Goal: Task Accomplishment & Management: Use online tool/utility

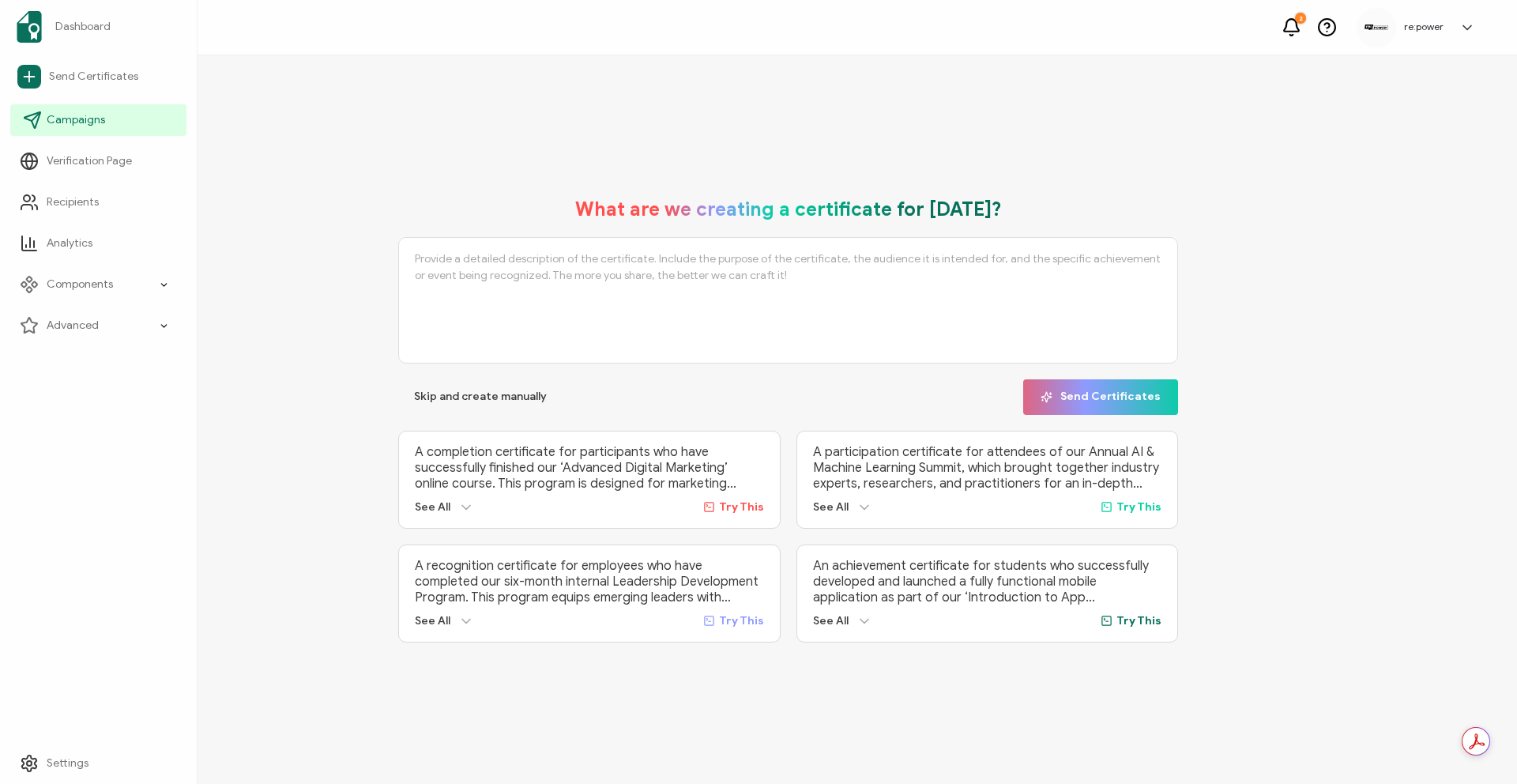
click at [30, 127] on icon at bounding box center [32, 119] width 19 height 19
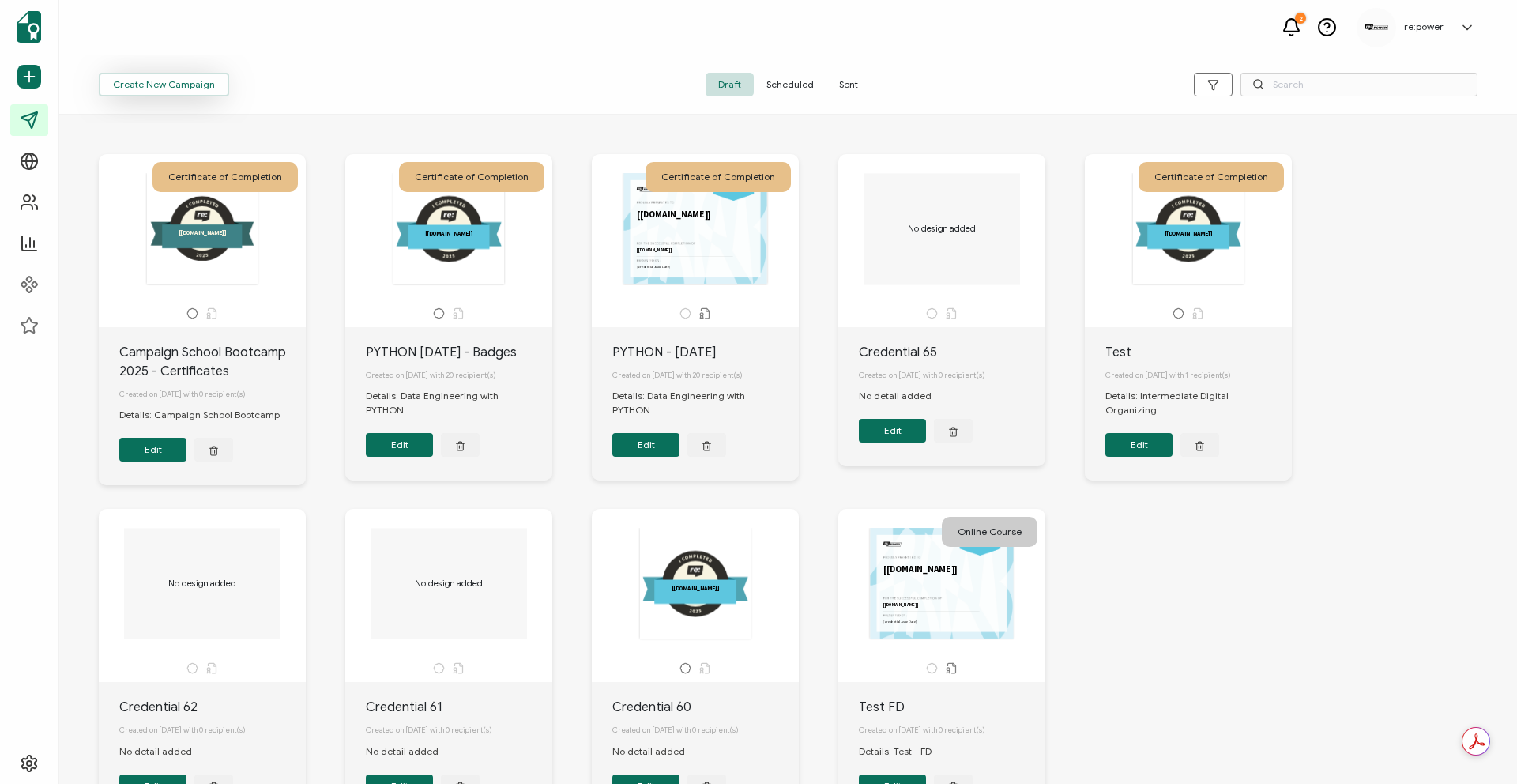
click at [211, 80] on button "Create New Campaign" at bounding box center [163, 85] width 130 height 24
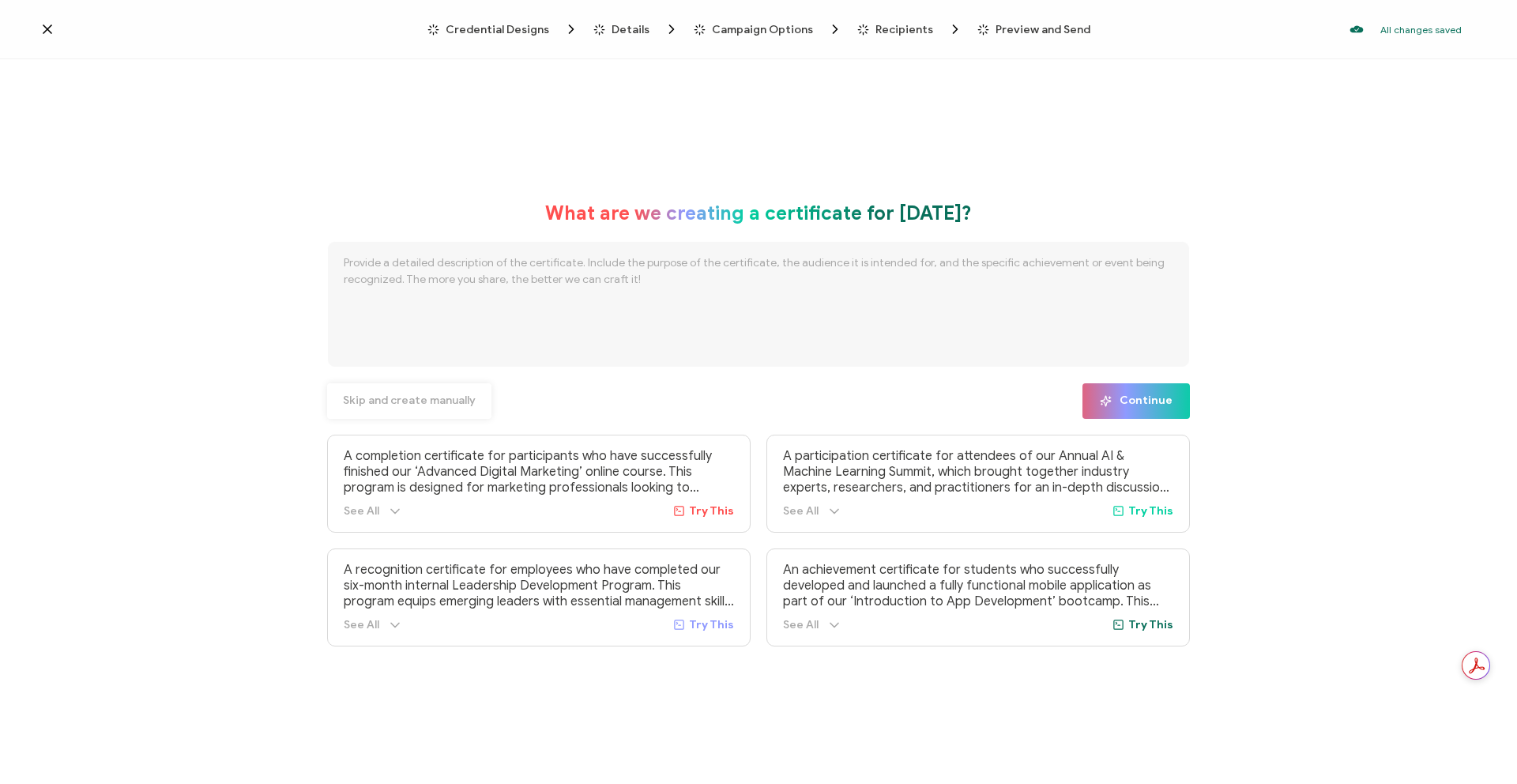
click at [459, 399] on span "Skip and create manually" at bounding box center [409, 400] width 133 height 11
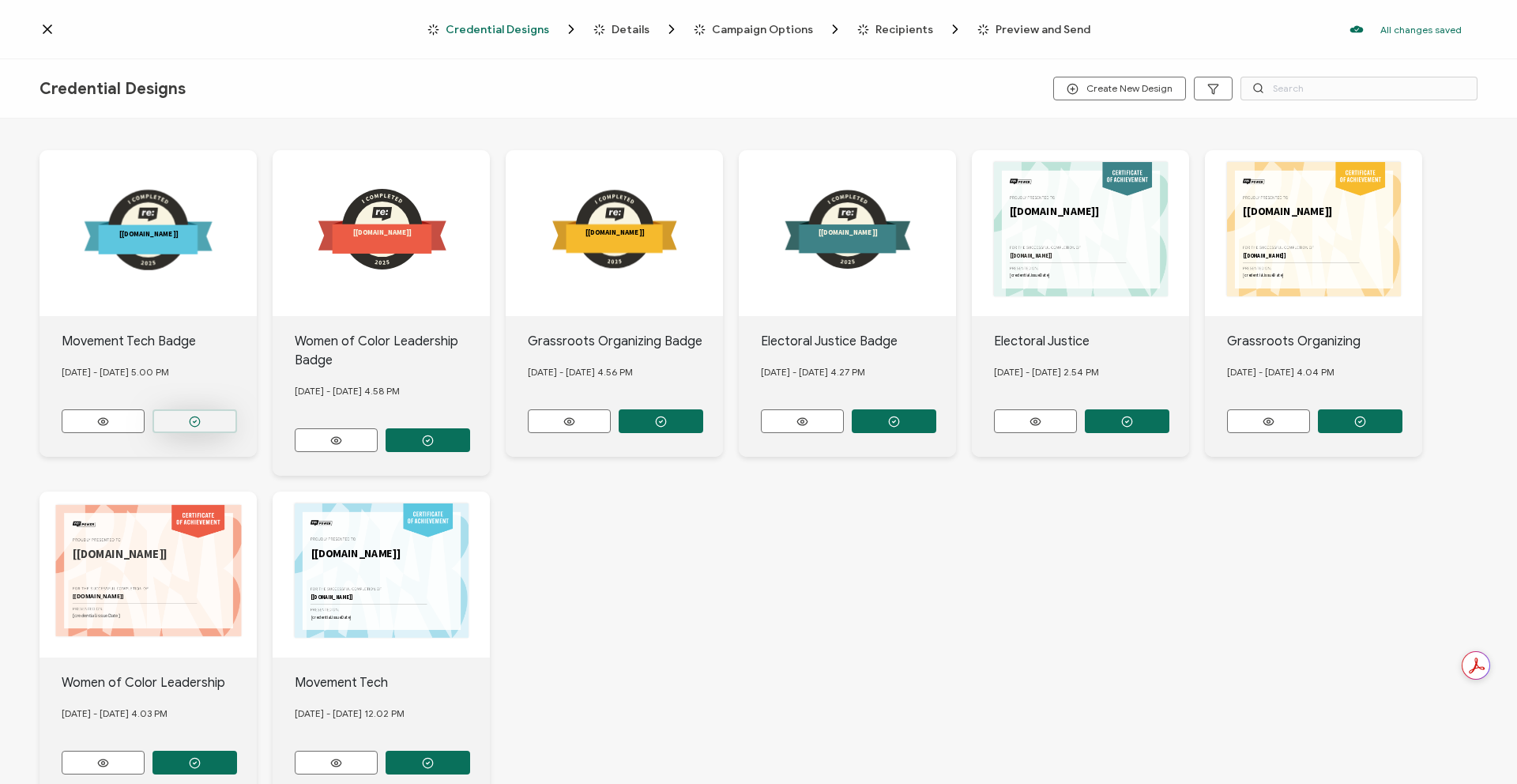
click at [173, 418] on button "button" at bounding box center [194, 421] width 85 height 24
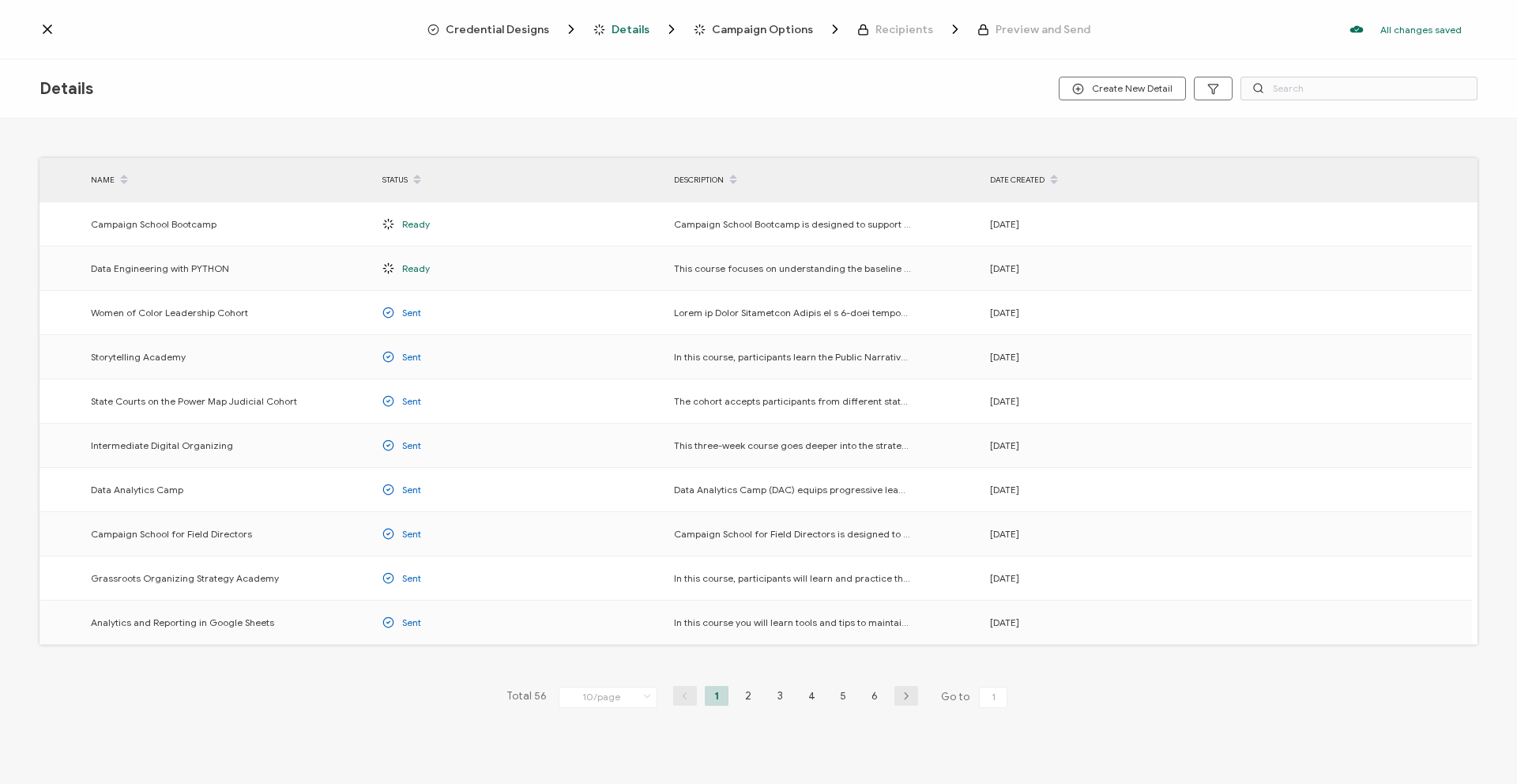
click at [512, 30] on span "Credential Designs" at bounding box center [498, 29] width 104 height 12
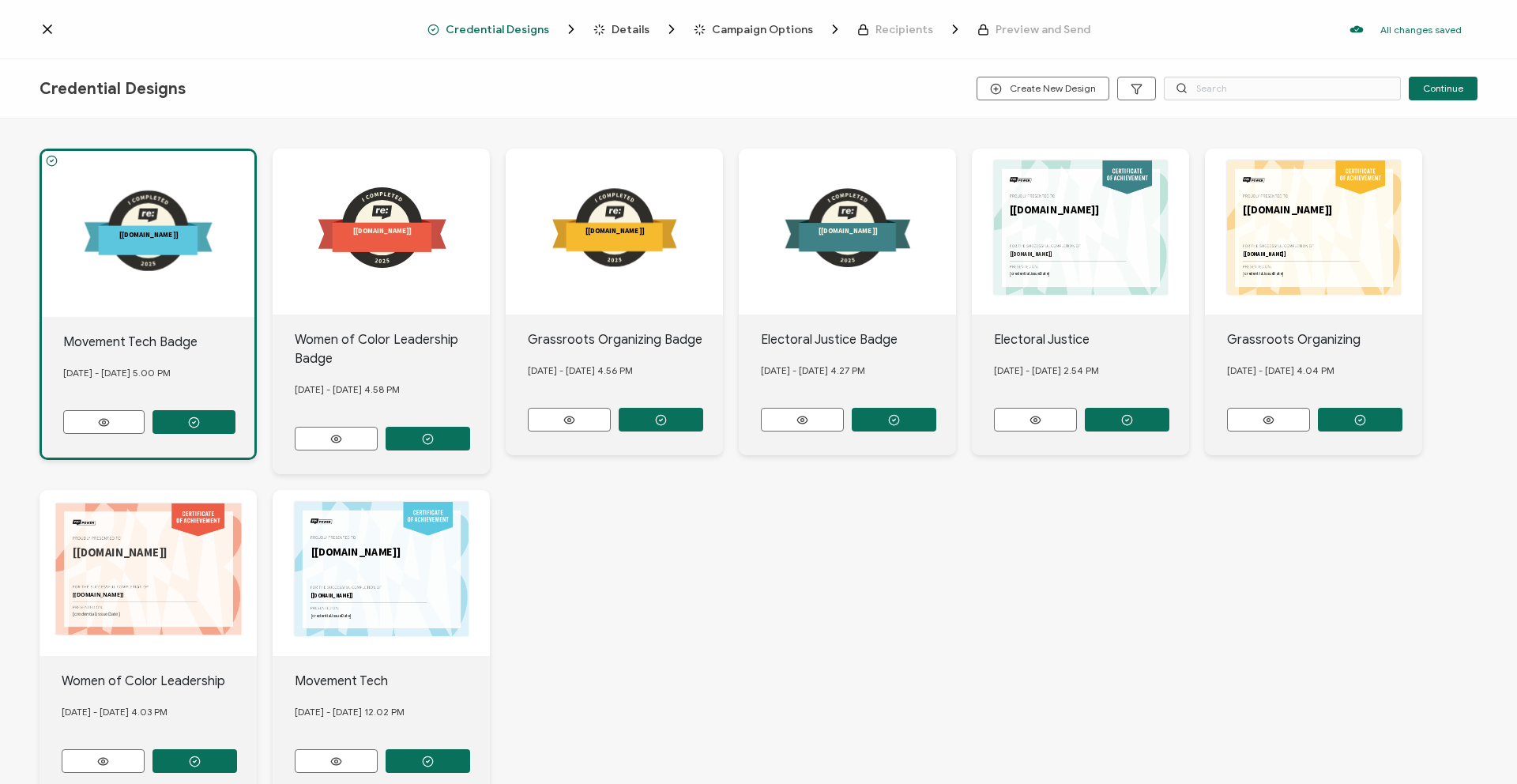
scroll to position [111, 0]
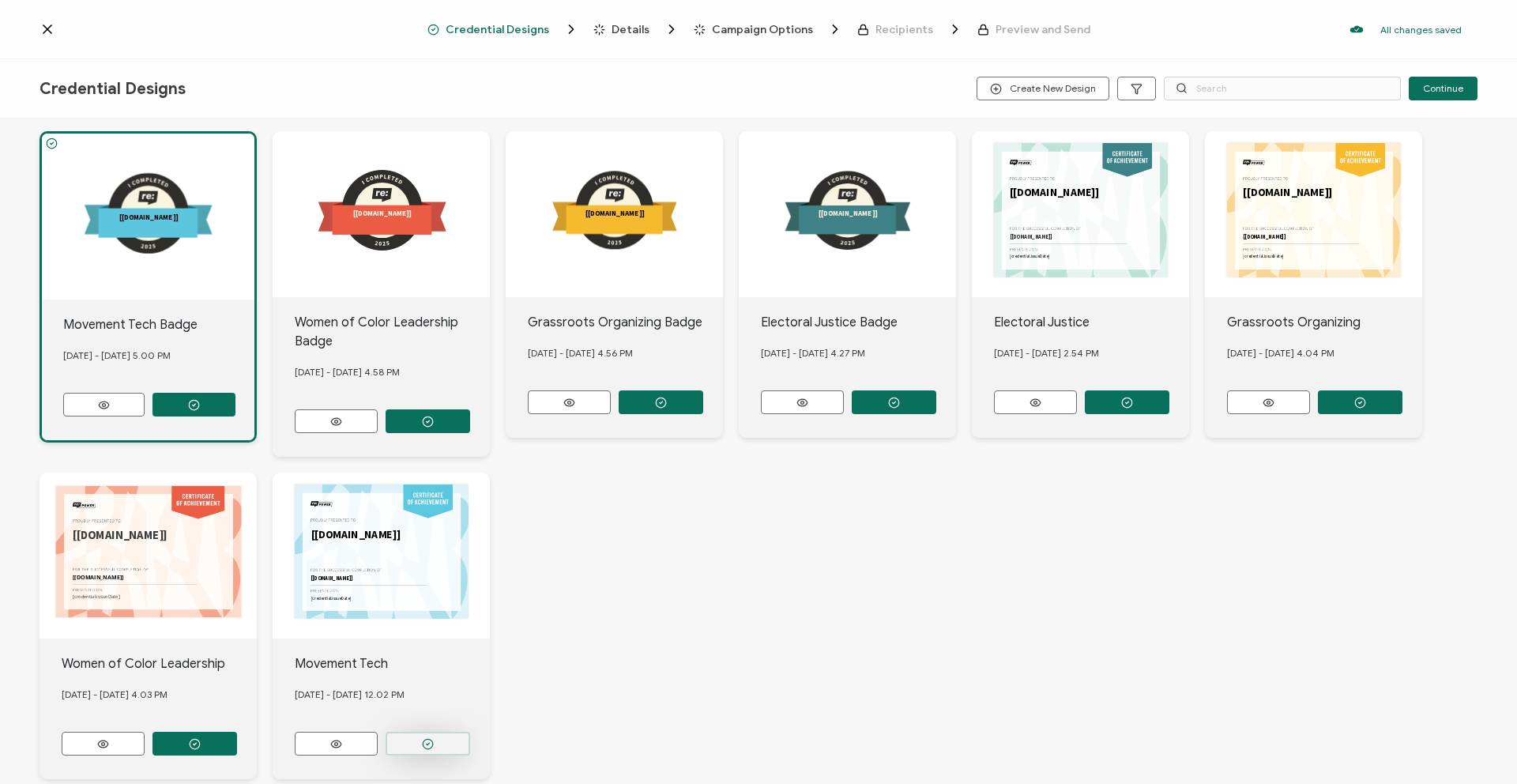
click at [418, 742] on button "button" at bounding box center [428, 743] width 85 height 24
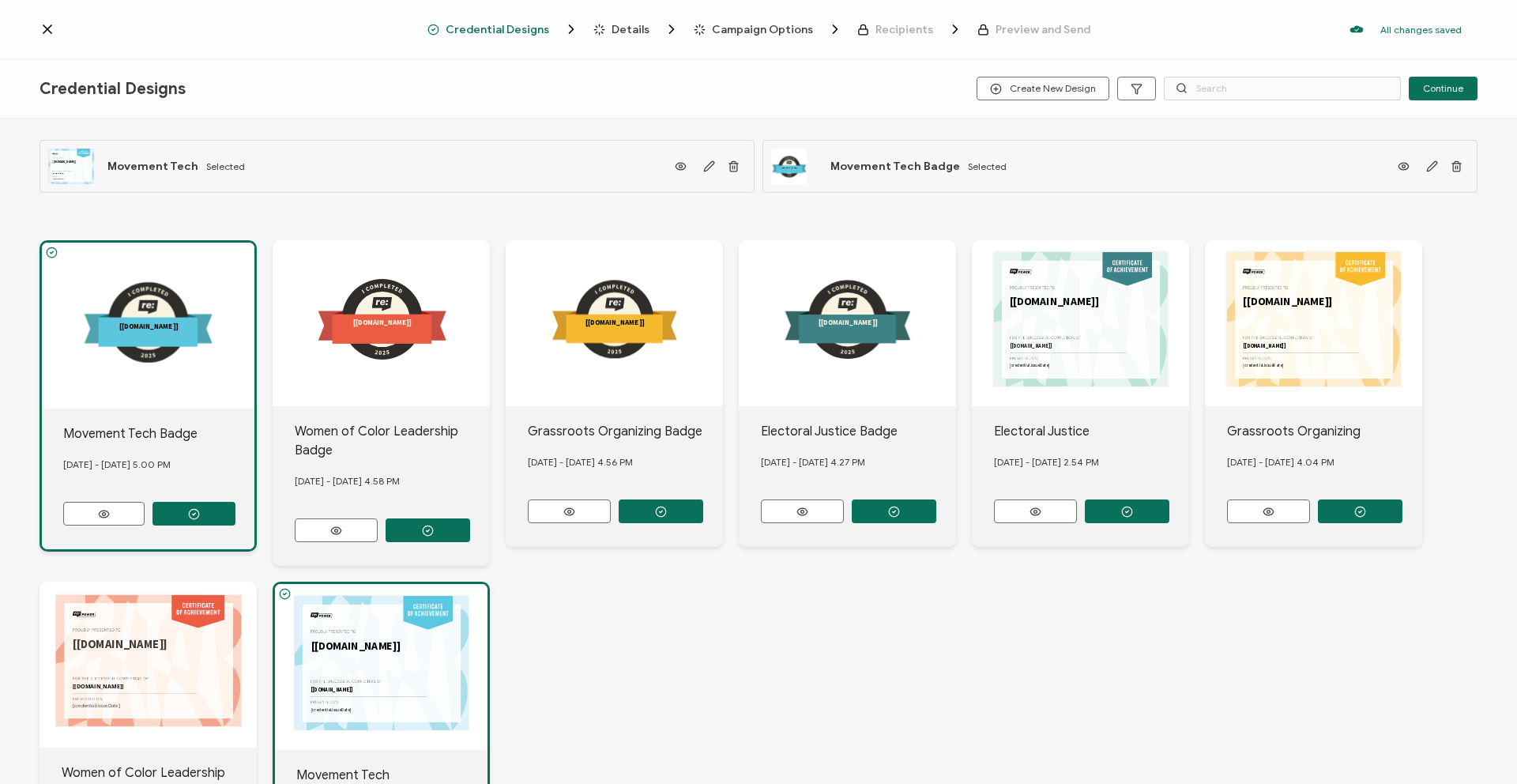
scroll to position [0, 0]
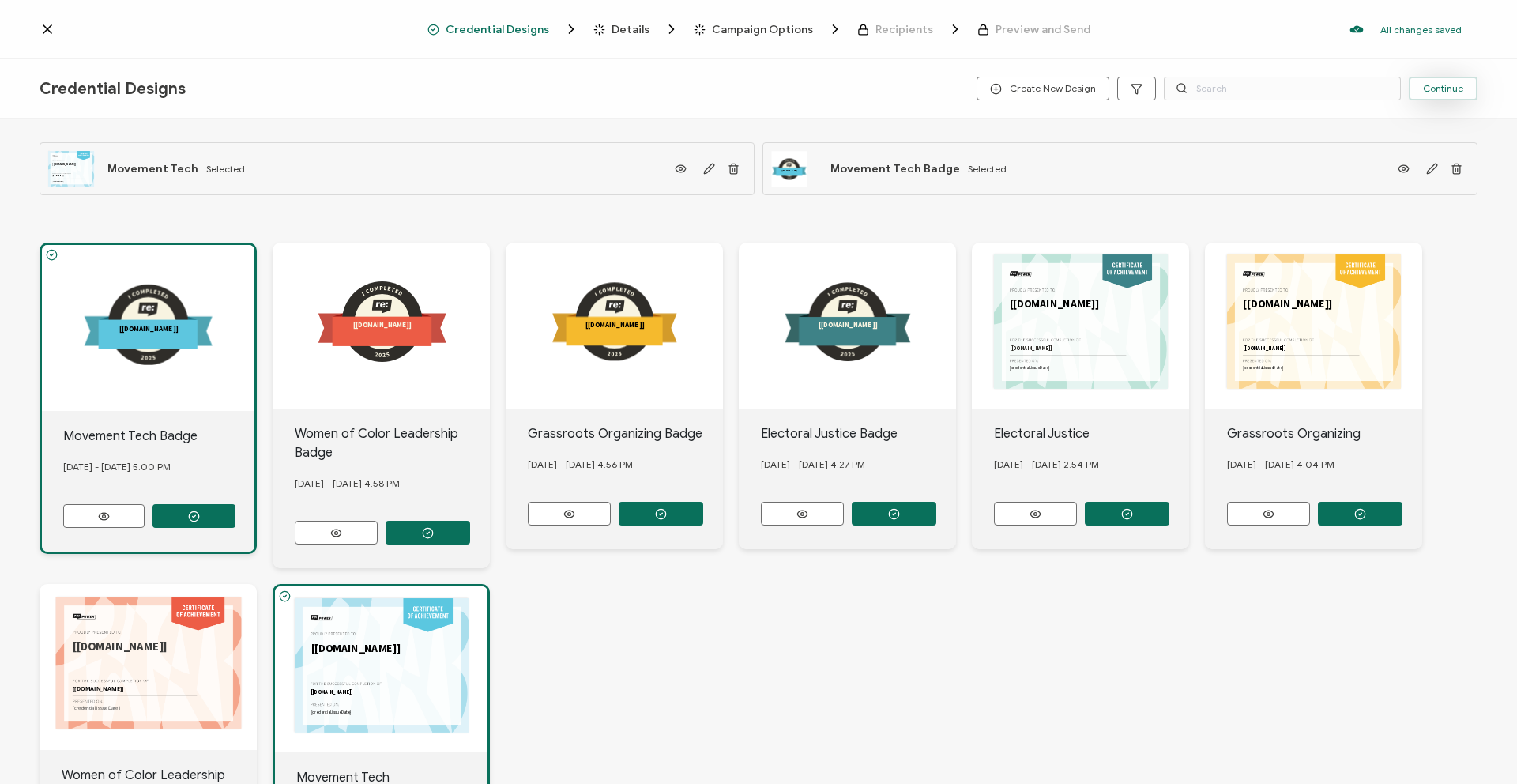
click at [1430, 91] on span "Continue" at bounding box center [1443, 88] width 40 height 9
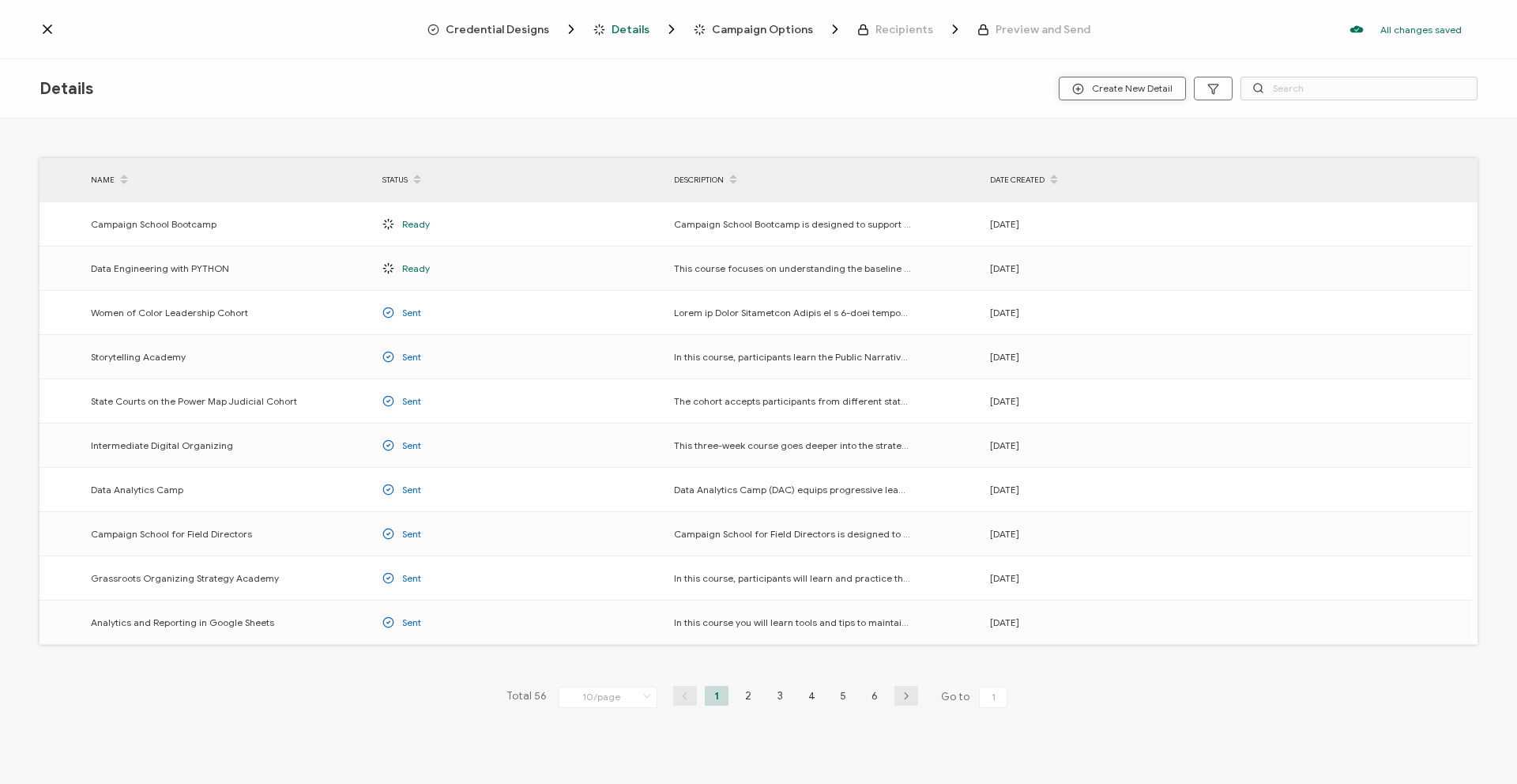
click at [1070, 93] on button "Create New Detail" at bounding box center [1122, 88] width 128 height 24
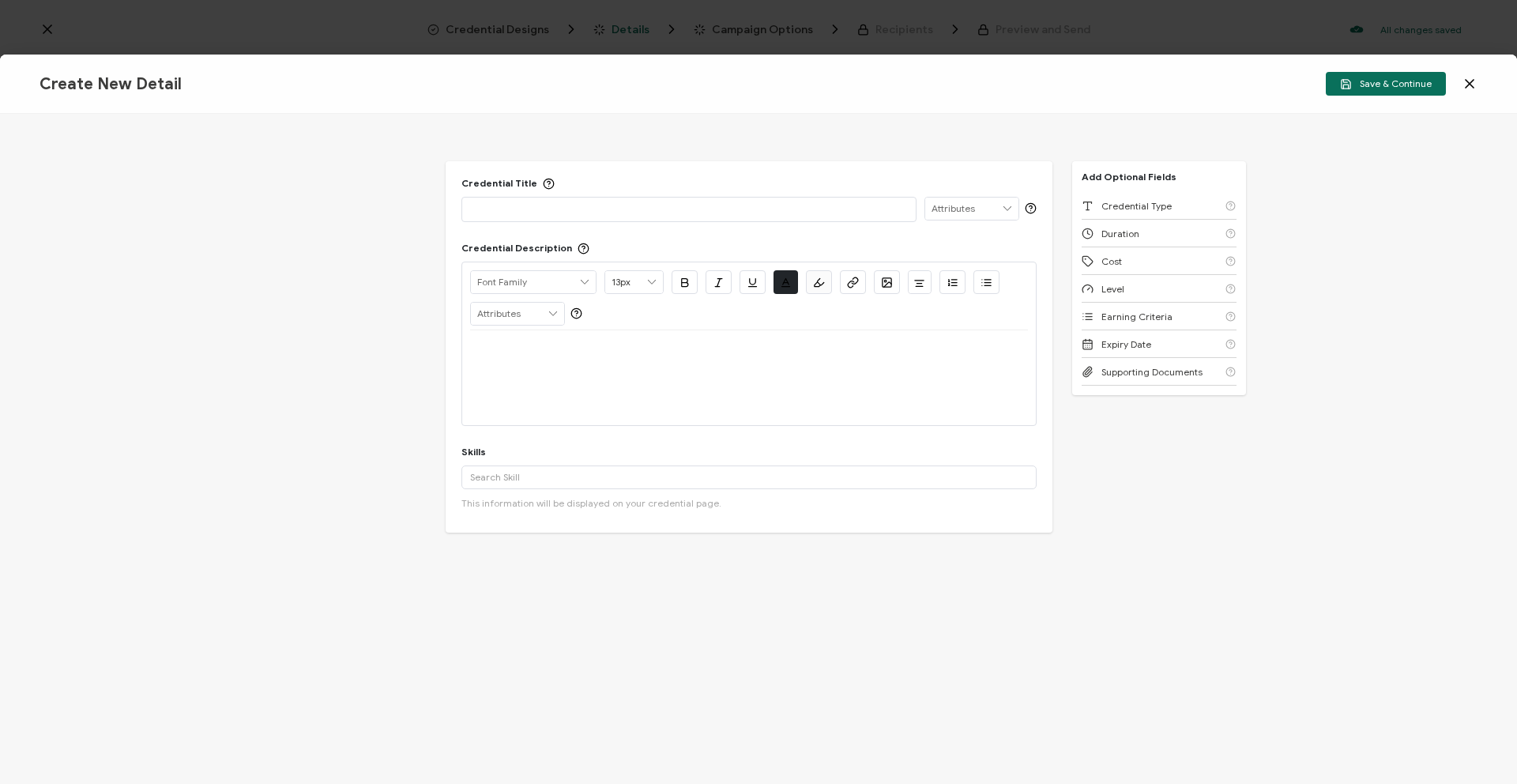
click at [612, 213] on p at bounding box center [689, 208] width 438 height 15
click at [732, 383] on div at bounding box center [749, 377] width 558 height 95
click at [721, 358] on div at bounding box center [749, 349] width 558 height 38
drag, startPoint x: 703, startPoint y: 212, endPoint x: 598, endPoint y: 201, distance: 105.6
click at [598, 201] on p "Data Strategy Asynchronous - Sep 2025" at bounding box center [689, 208] width 438 height 15
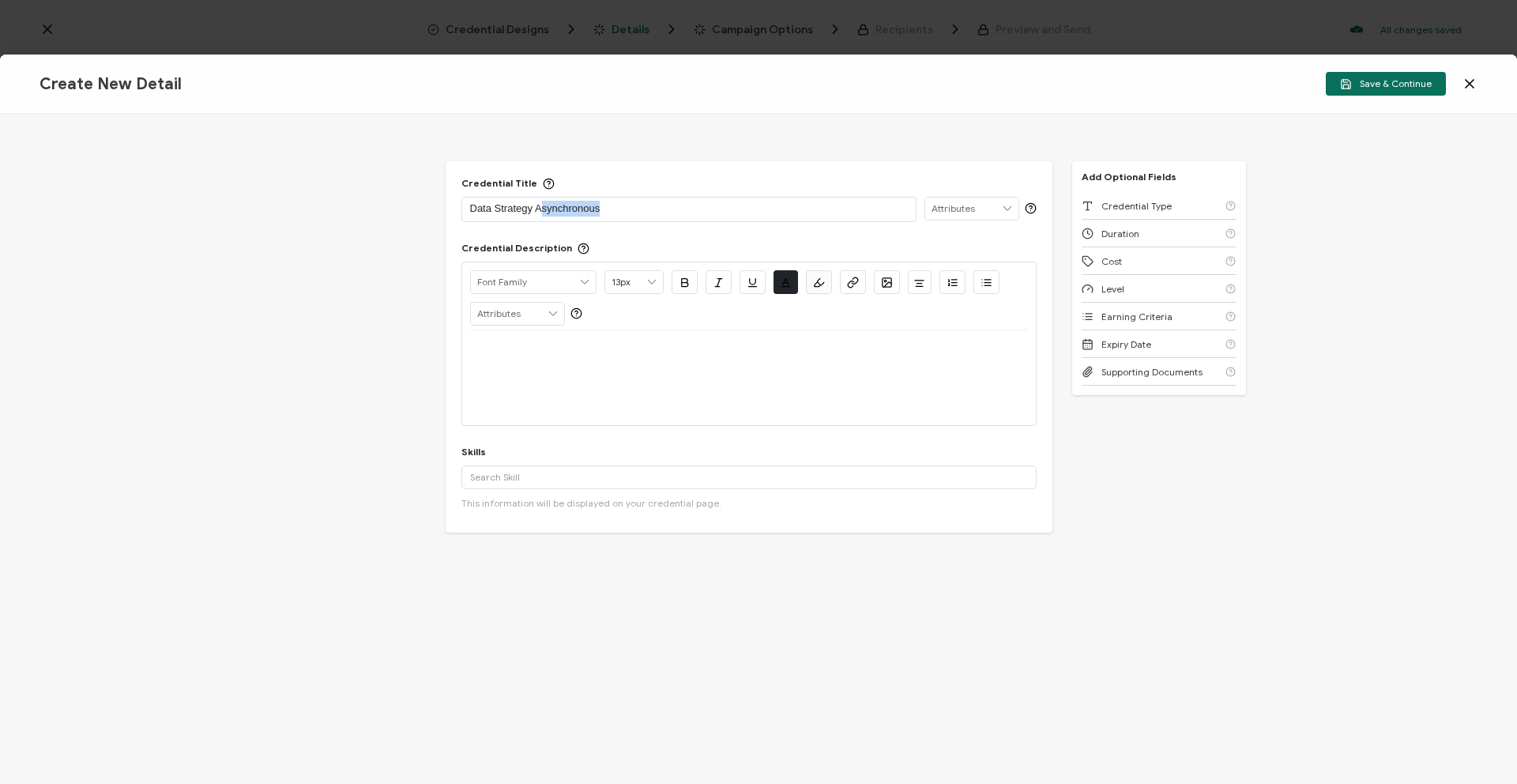
drag, startPoint x: 629, startPoint y: 211, endPoint x: 539, endPoint y: 203, distance: 90.4
click at [539, 203] on p "Data Strategy Asynchronous" at bounding box center [689, 208] width 438 height 15
click at [580, 347] on p at bounding box center [749, 349] width 558 height 15
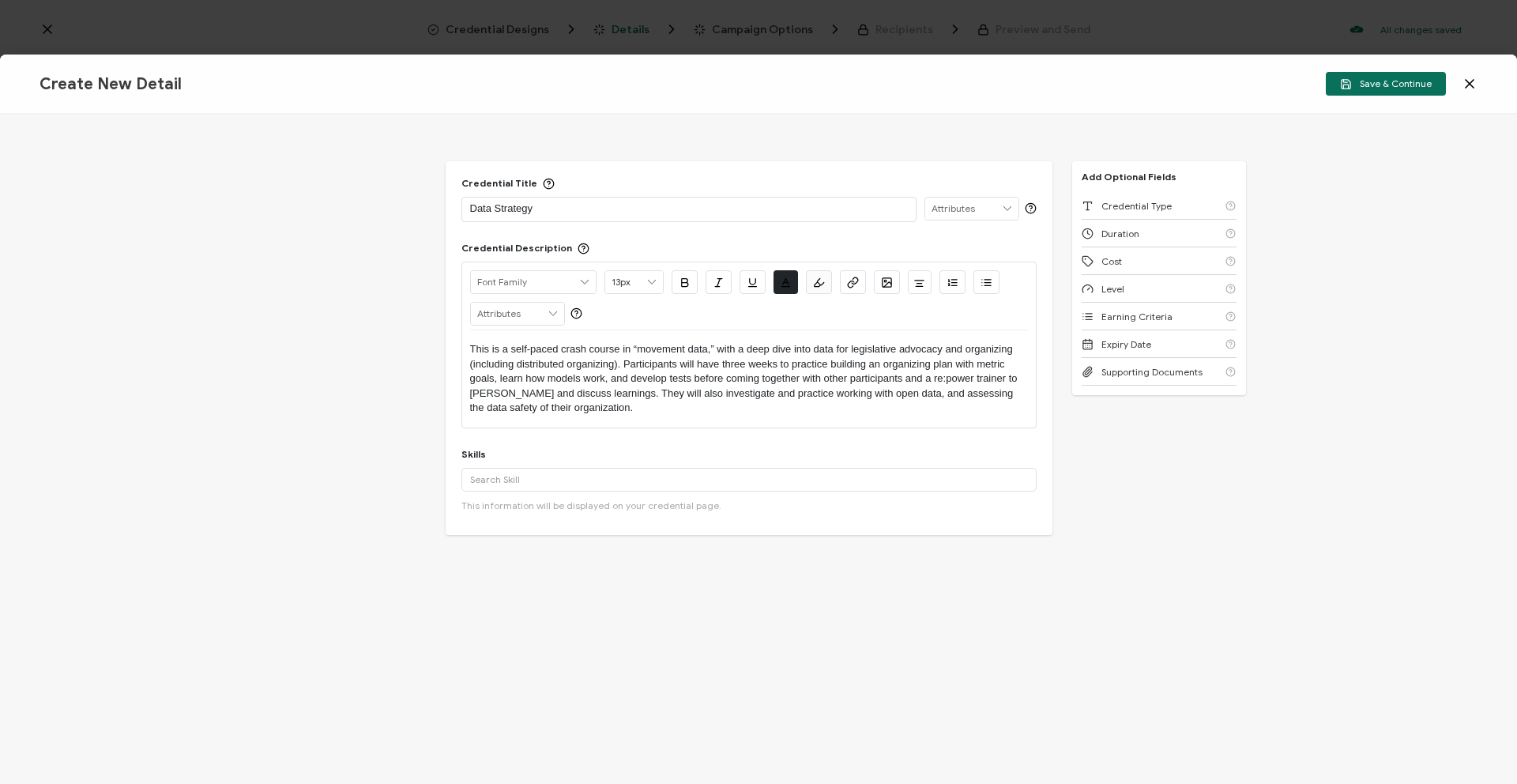
click at [695, 357] on p "This is a self-paced crash course in “movement data,” with a deep dive into dat…" at bounding box center [749, 378] width 558 height 73
click at [617, 390] on p "This is a self-paced crash course in “movement data,” with a deep dive into dat…" at bounding box center [749, 378] width 558 height 73
click at [909, 394] on p "This is a self-paced crash course in “movement data,” with a deep dive into dat…" at bounding box center [749, 378] width 558 height 73
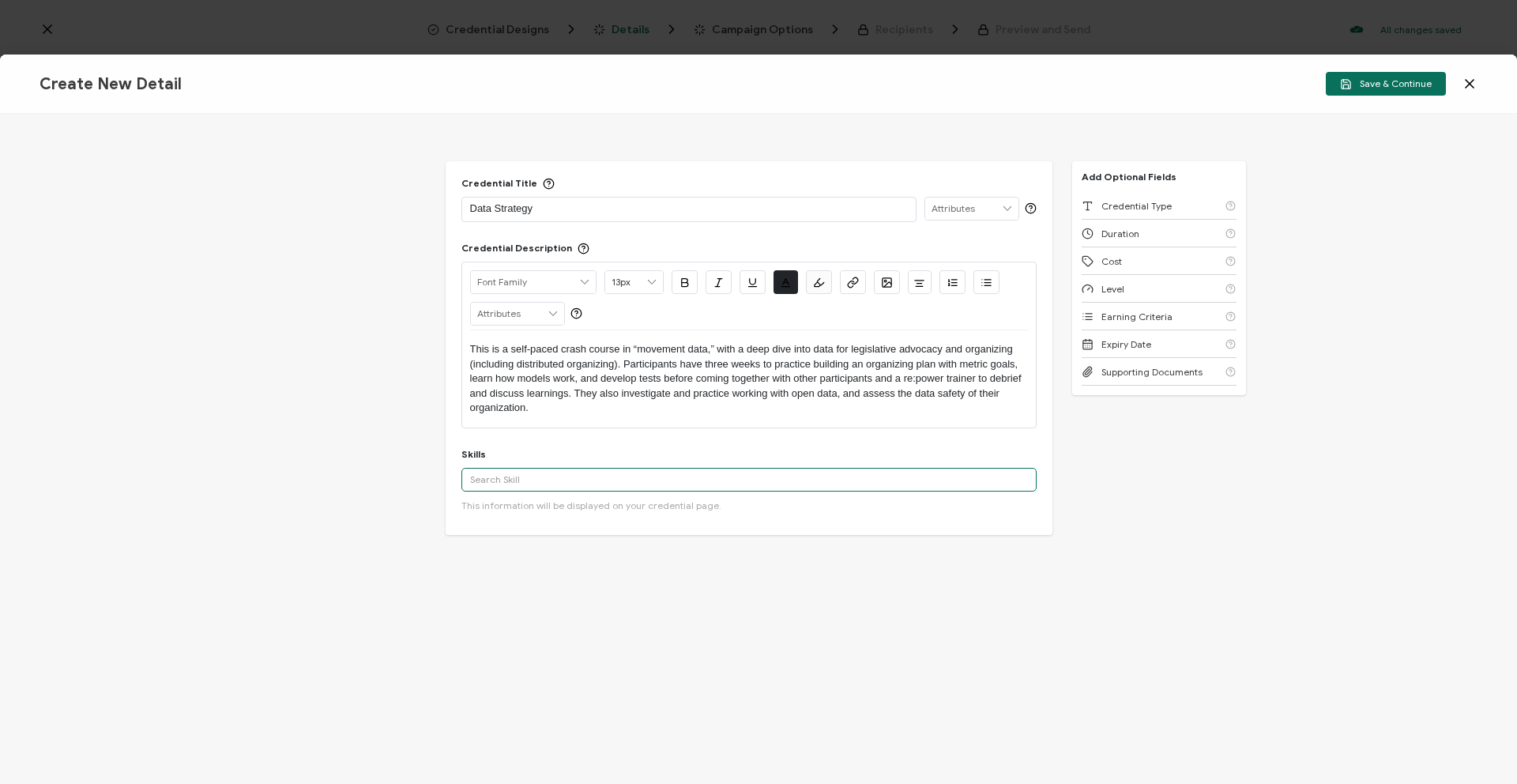
click at [696, 475] on input "text" at bounding box center [748, 480] width 575 height 24
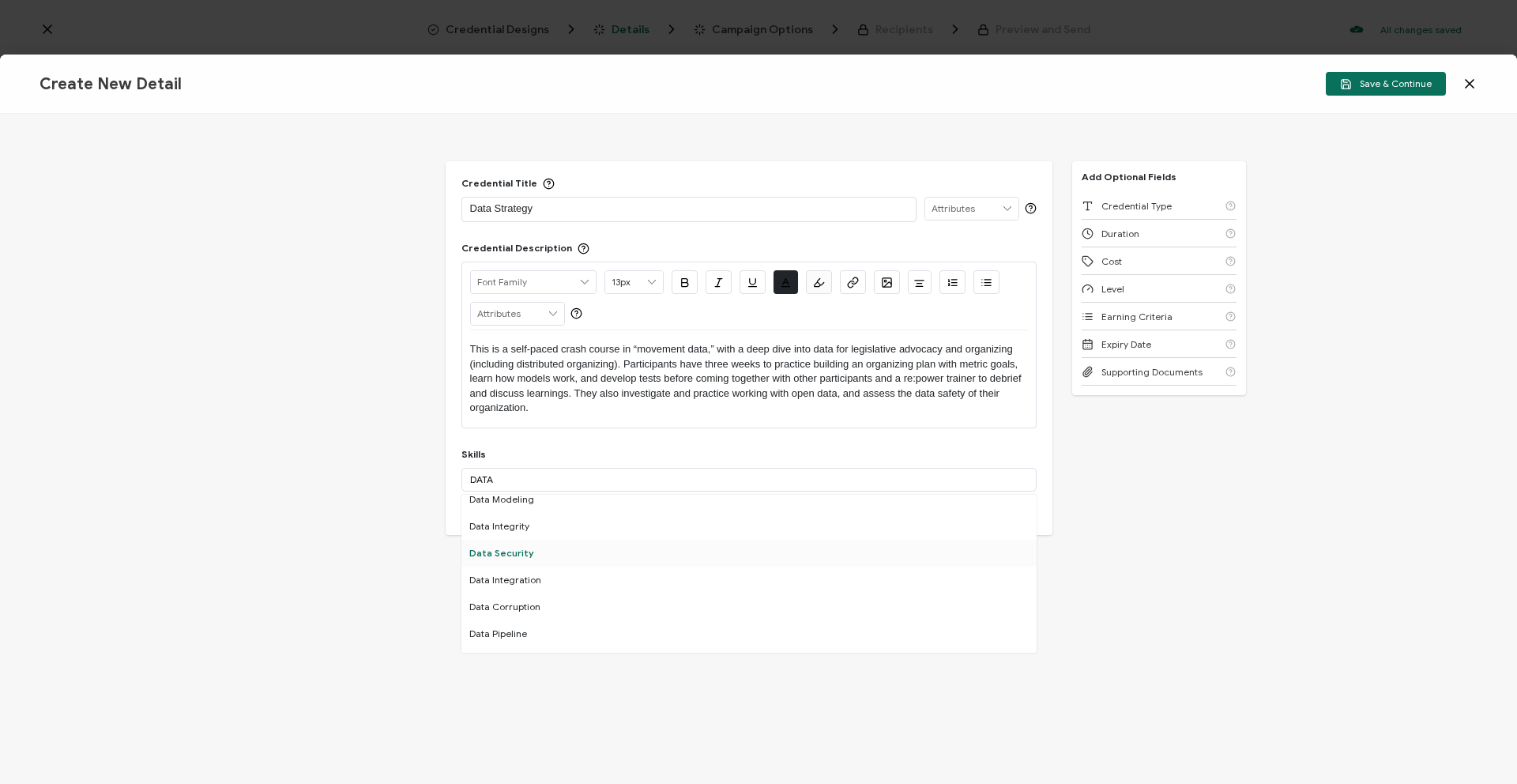
click at [765, 543] on div "Data Security" at bounding box center [748, 552] width 575 height 26
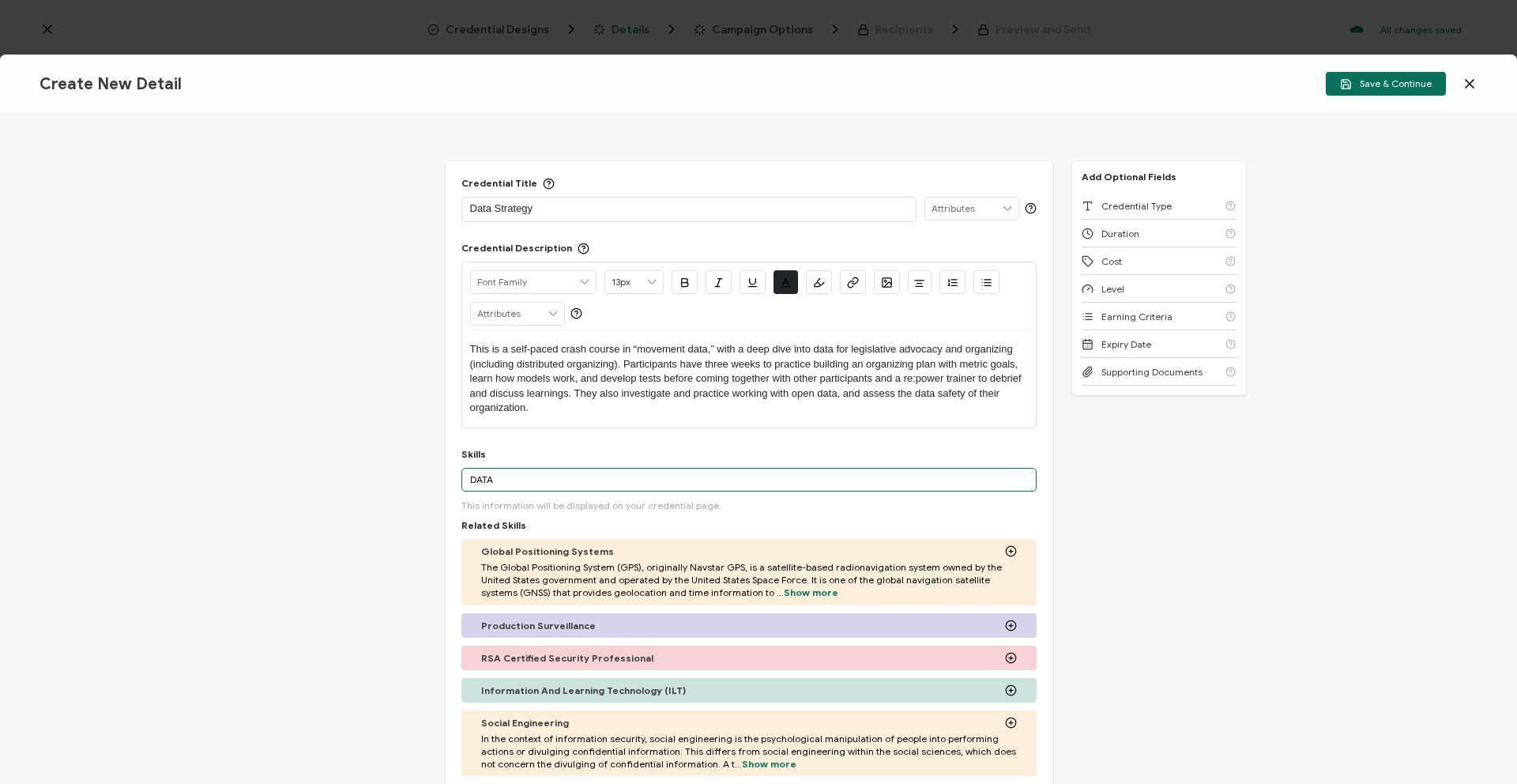
click at [576, 472] on input "DATA" at bounding box center [748, 480] width 575 height 24
drag, startPoint x: 583, startPoint y: 479, endPoint x: 435, endPoint y: 480, distance: 148.0
click at [435, 480] on div "Credential Title Data Strategy ISSUER Issuer Name Credential Description Alrigh…" at bounding box center [758, 449] width 1517 height 670
type input "a"
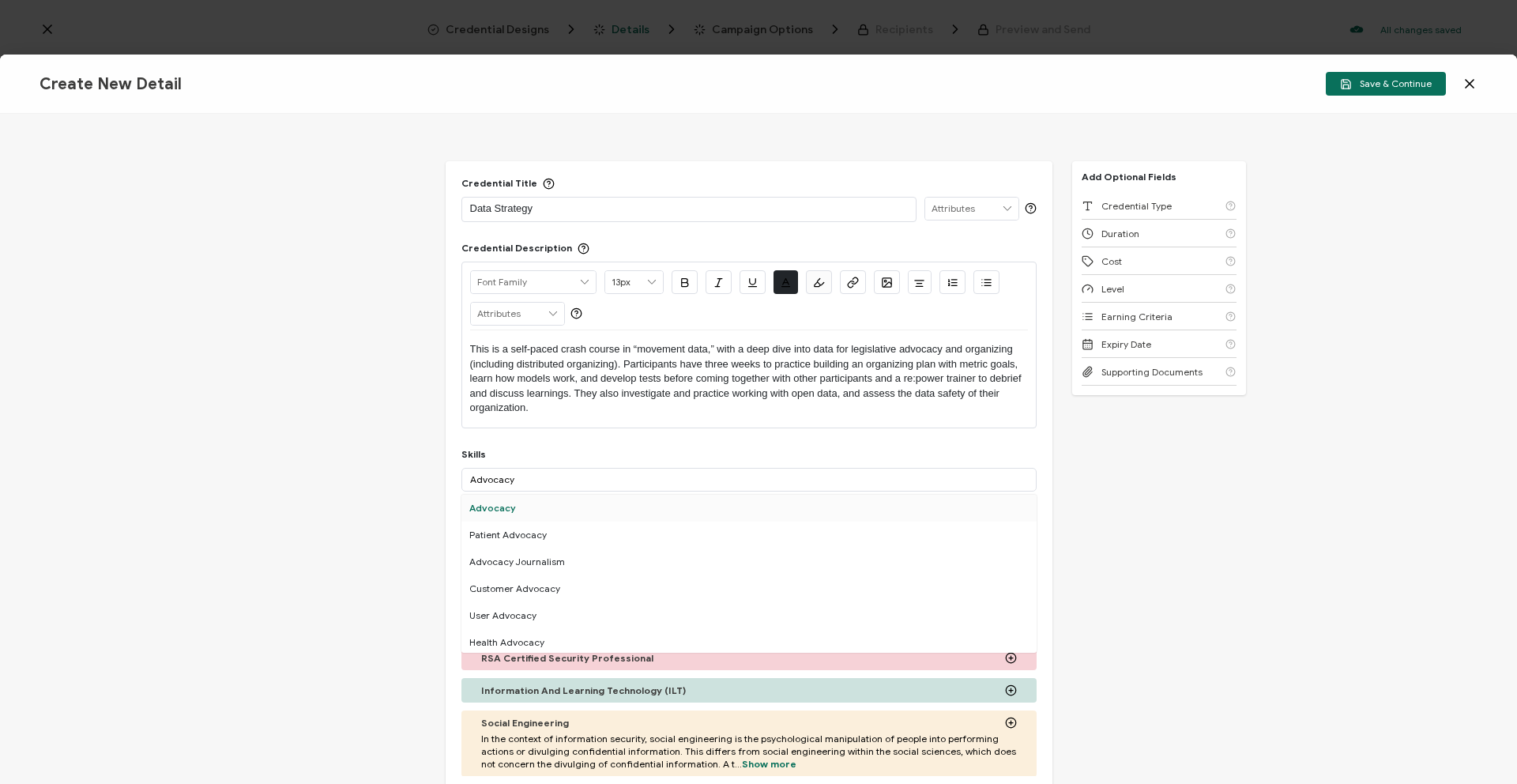
click at [569, 500] on div "Advocacy" at bounding box center [748, 508] width 575 height 26
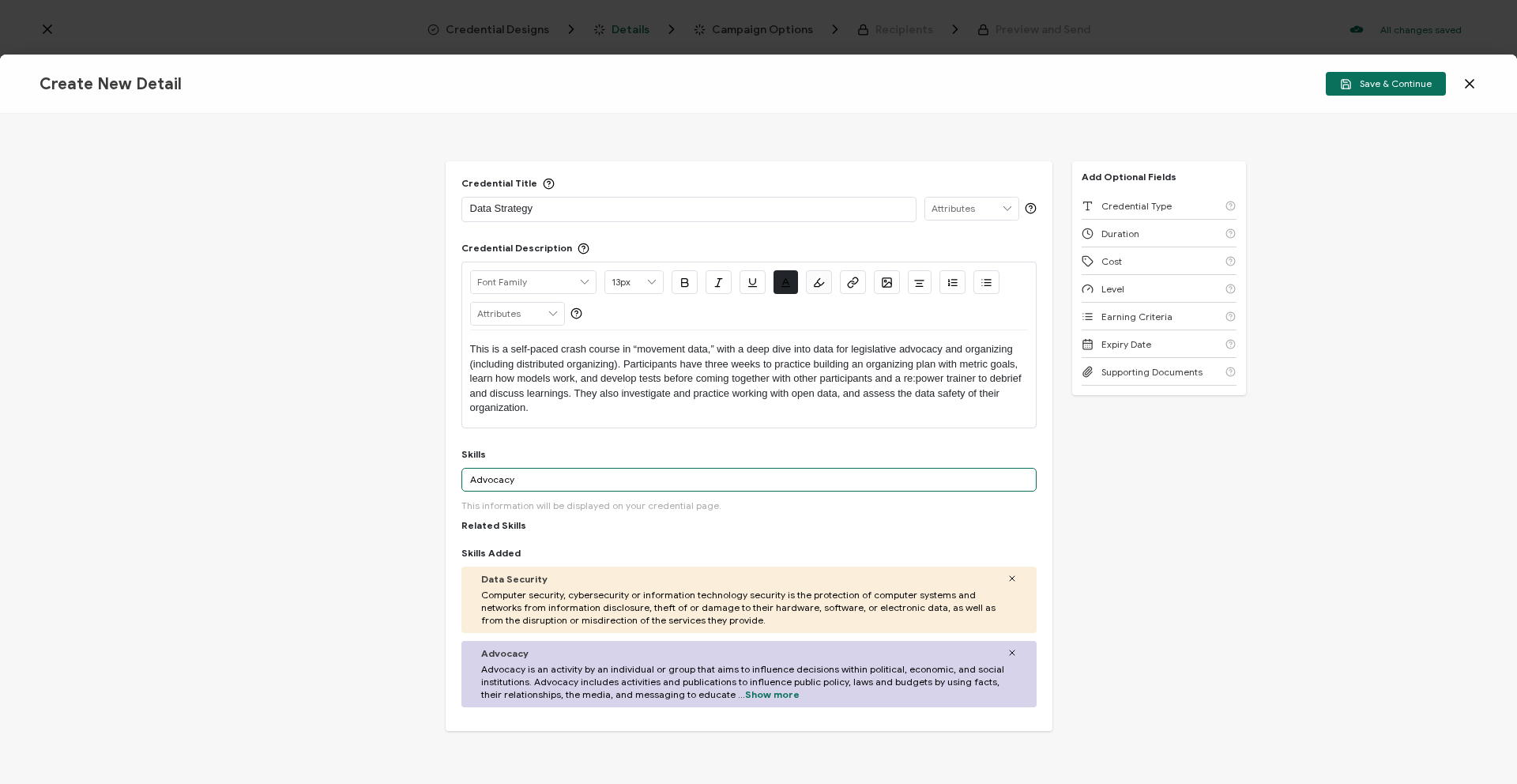
click at [566, 474] on input "Advocacy" at bounding box center [748, 480] width 575 height 24
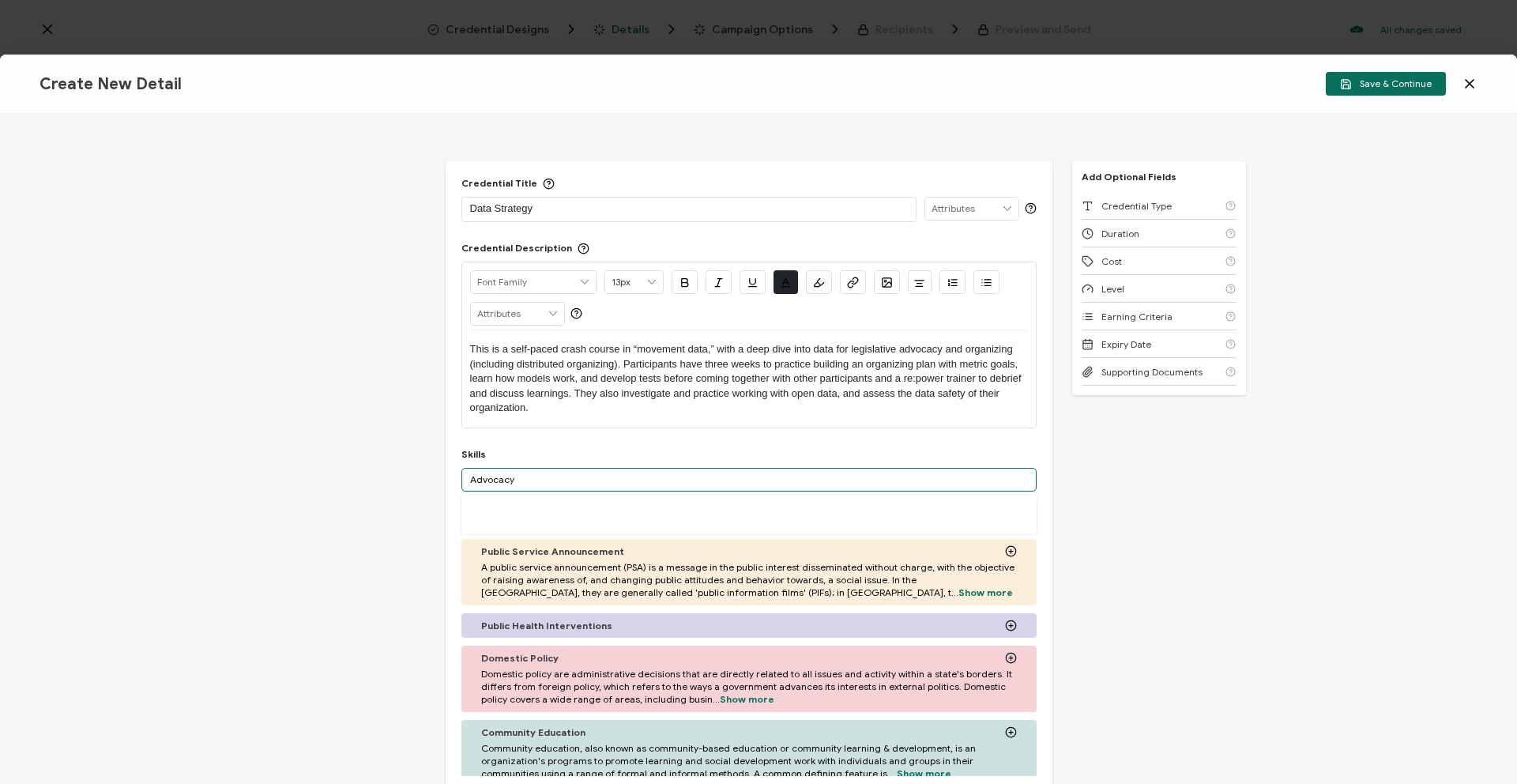
drag, startPoint x: 569, startPoint y: 474, endPoint x: 463, endPoint y: 463, distance: 106.6
click at [463, 463] on div "Skills Advocacy More This information will be displayed on your credential page…" at bounding box center [748, 699] width 575 height 504
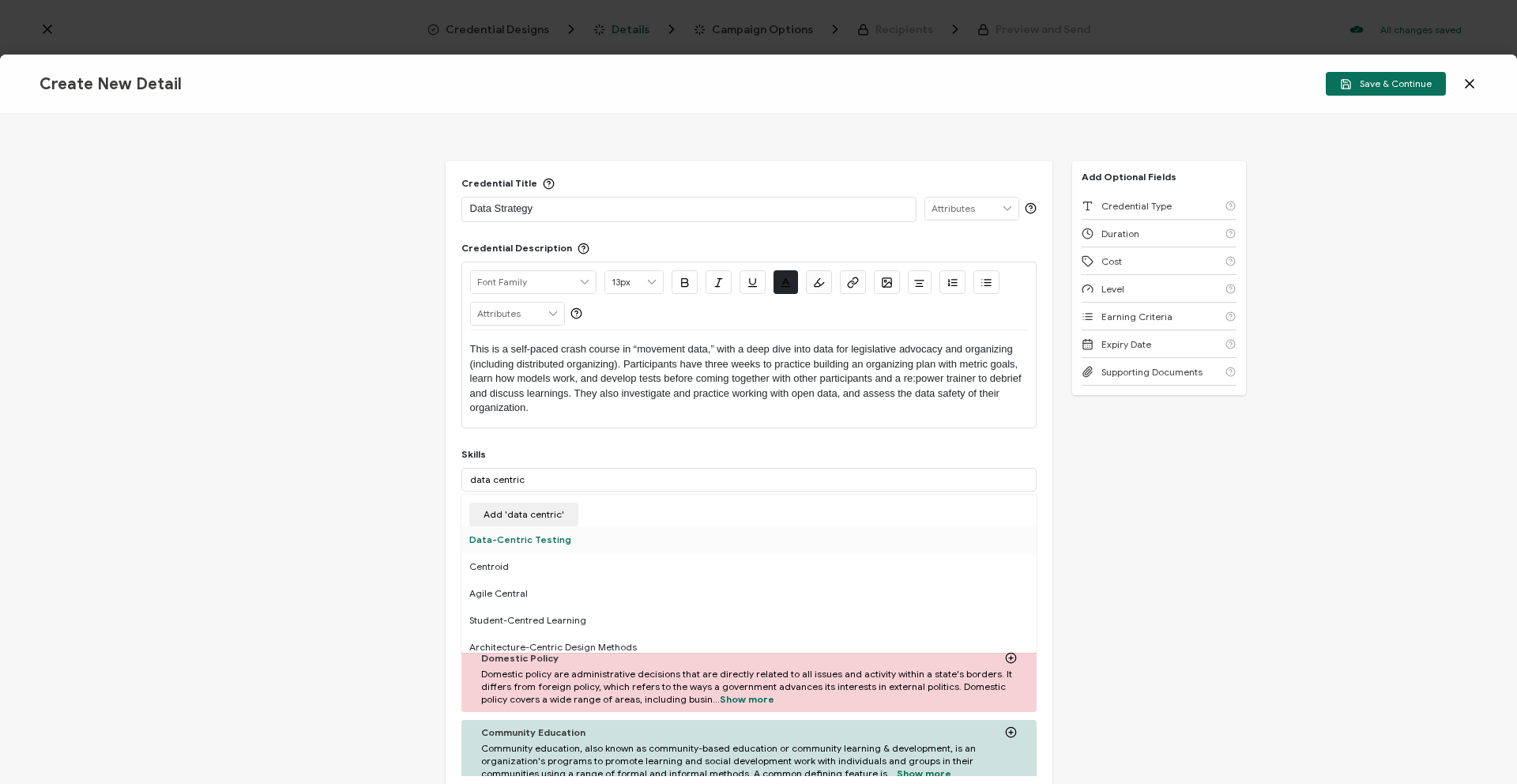
click at [614, 535] on div "Data-Centric Testing" at bounding box center [748, 539] width 575 height 26
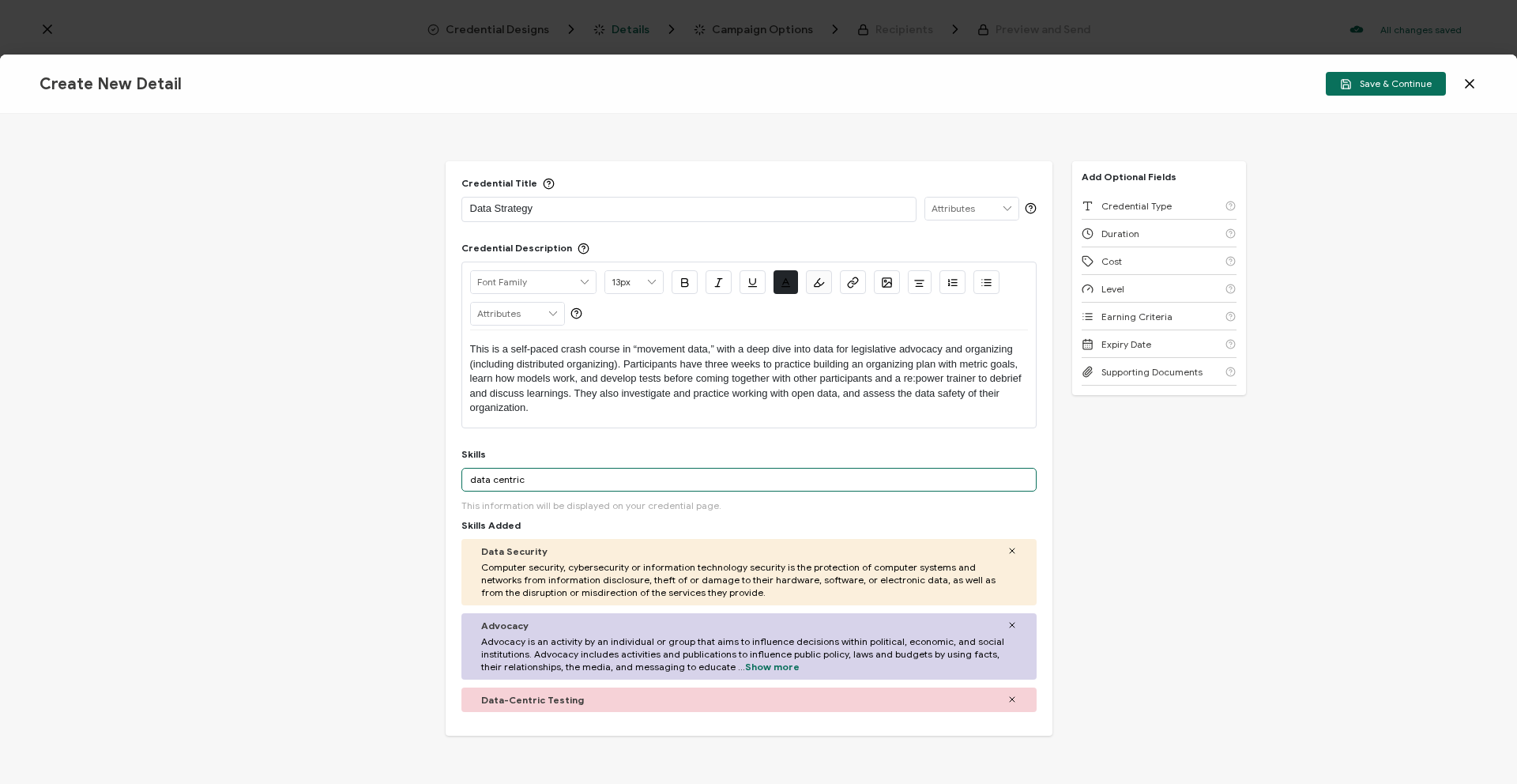
click at [536, 471] on input "data centric" at bounding box center [748, 480] width 575 height 24
drag, startPoint x: 540, startPoint y: 473, endPoint x: 436, endPoint y: 460, distance: 104.8
click at [436, 460] on div "Credential Title Data Strategy ISSUER Issuer Name Credential Description Alrigh…" at bounding box center [758, 449] width 1517 height 670
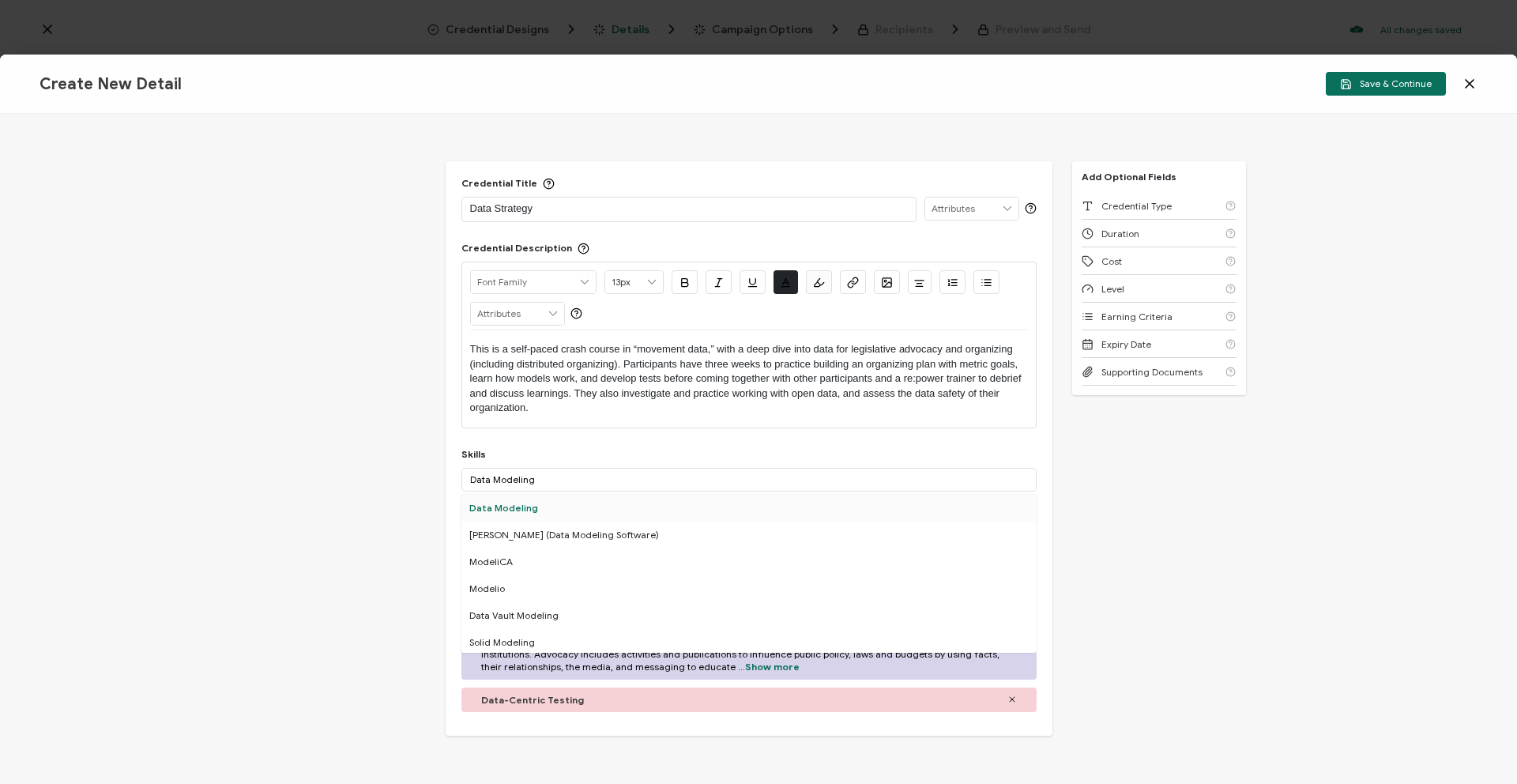
click at [471, 500] on div "Data Modeling" at bounding box center [748, 508] width 575 height 26
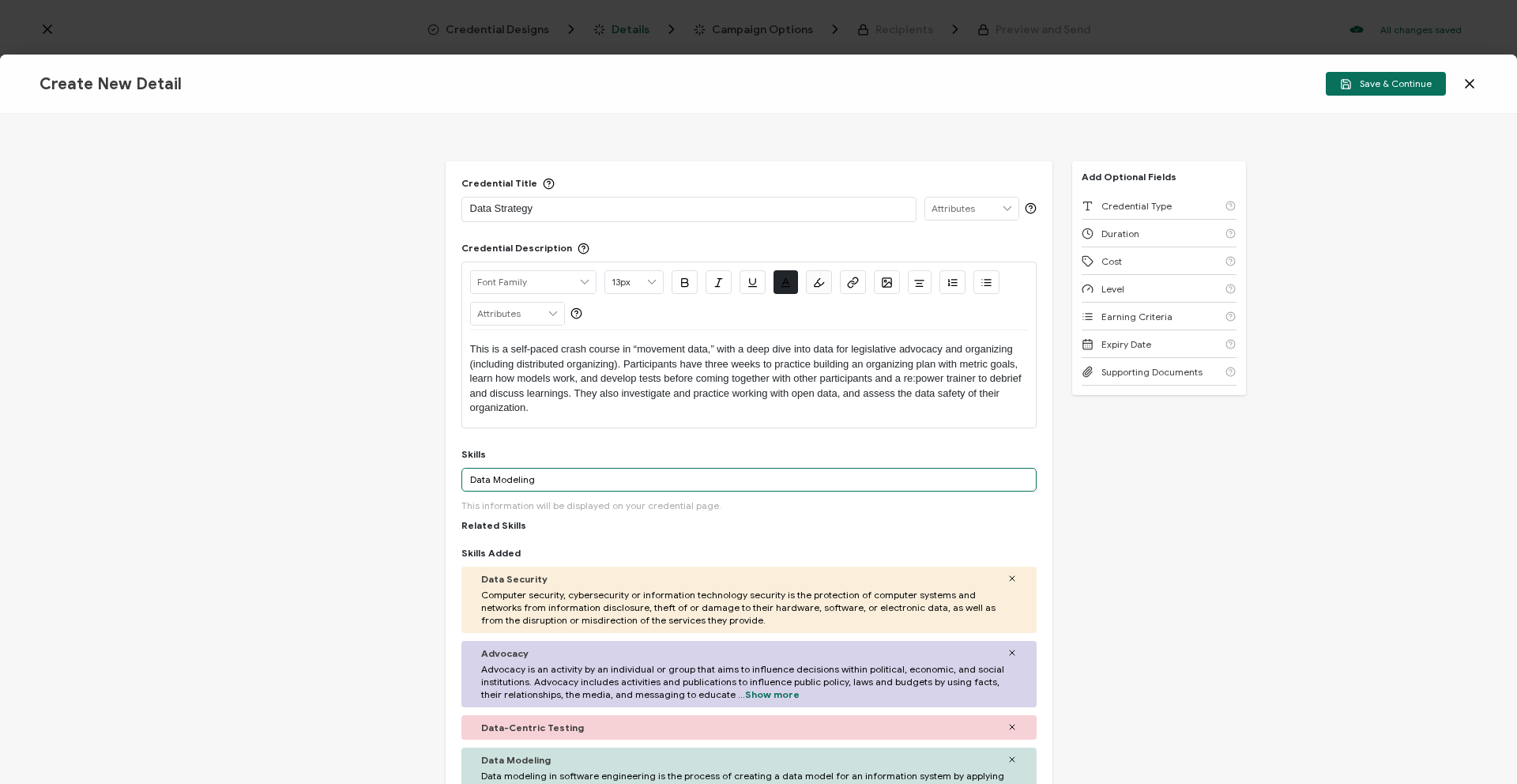
click at [586, 481] on input "Data Modeling" at bounding box center [748, 480] width 575 height 24
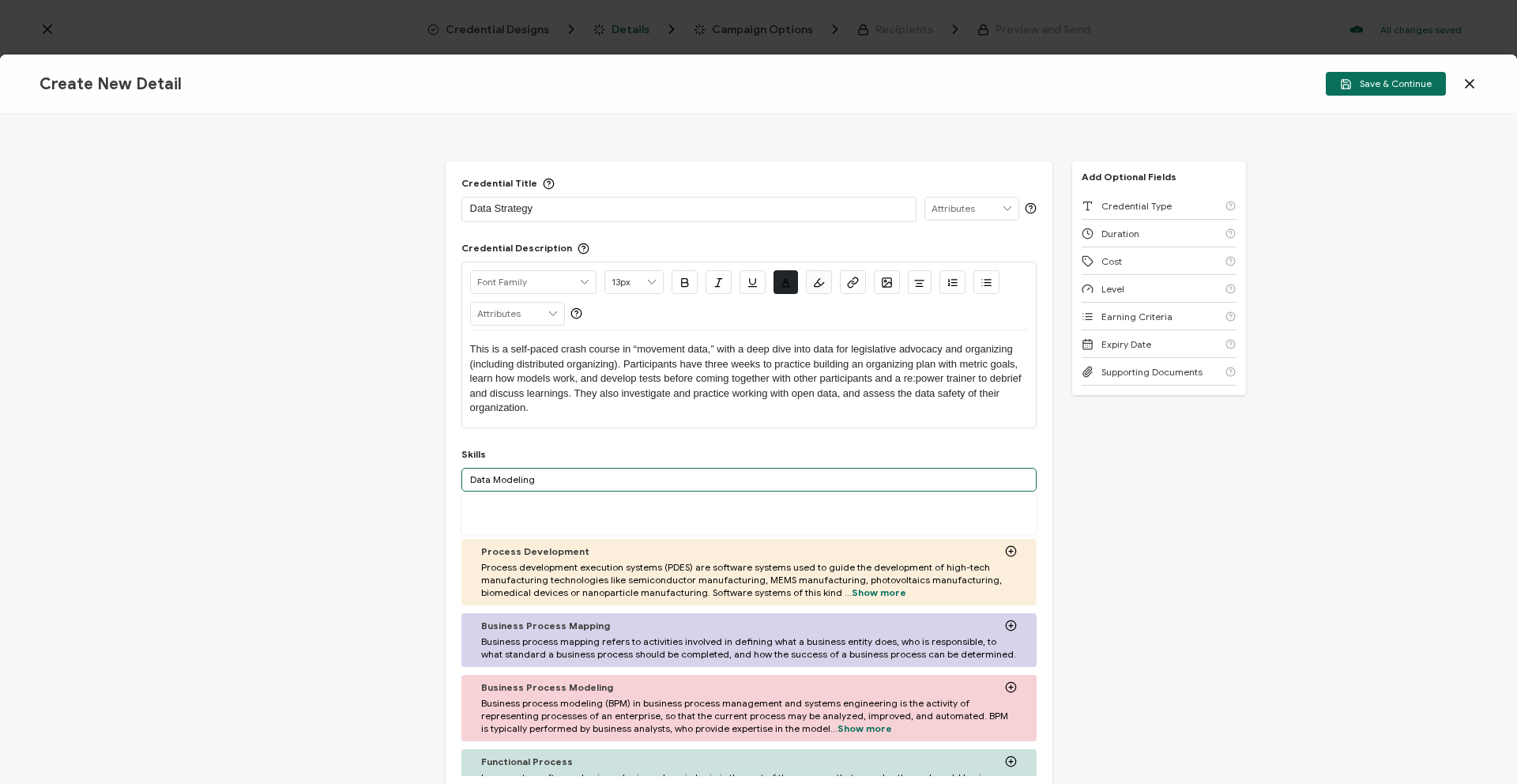
drag, startPoint x: 585, startPoint y: 478, endPoint x: 493, endPoint y: 471, distance: 92.3
click at [493, 471] on input "Data Modeling" at bounding box center [748, 480] width 575 height 24
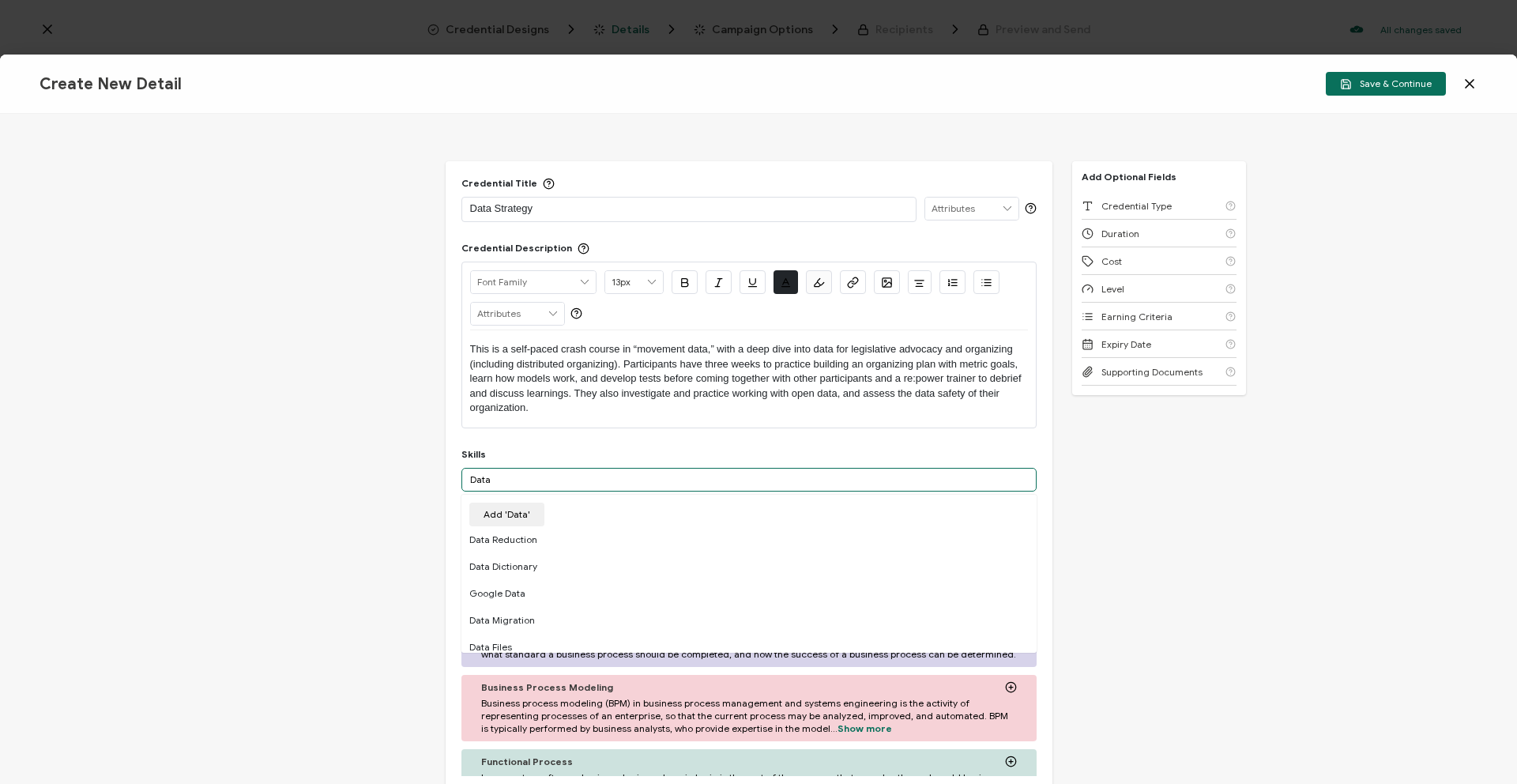
drag, startPoint x: 546, startPoint y: 474, endPoint x: 450, endPoint y: 459, distance: 97.2
click at [450, 459] on div "Credential Title Data Strategy ISSUER Issuer Name Credential Description Alrigh…" at bounding box center [749, 608] width 607 height 894
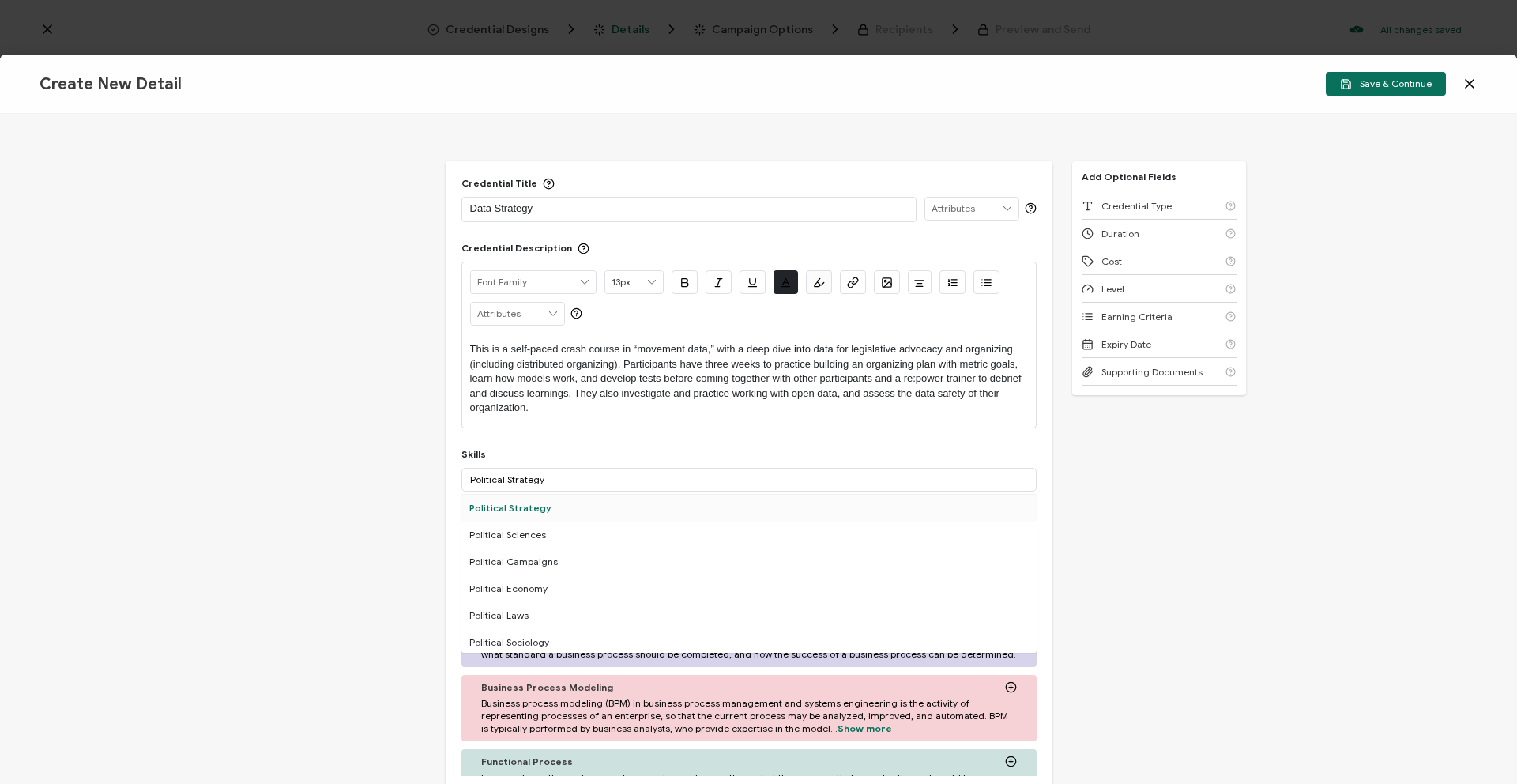
click at [615, 500] on div "Political Strategy" at bounding box center [748, 508] width 575 height 26
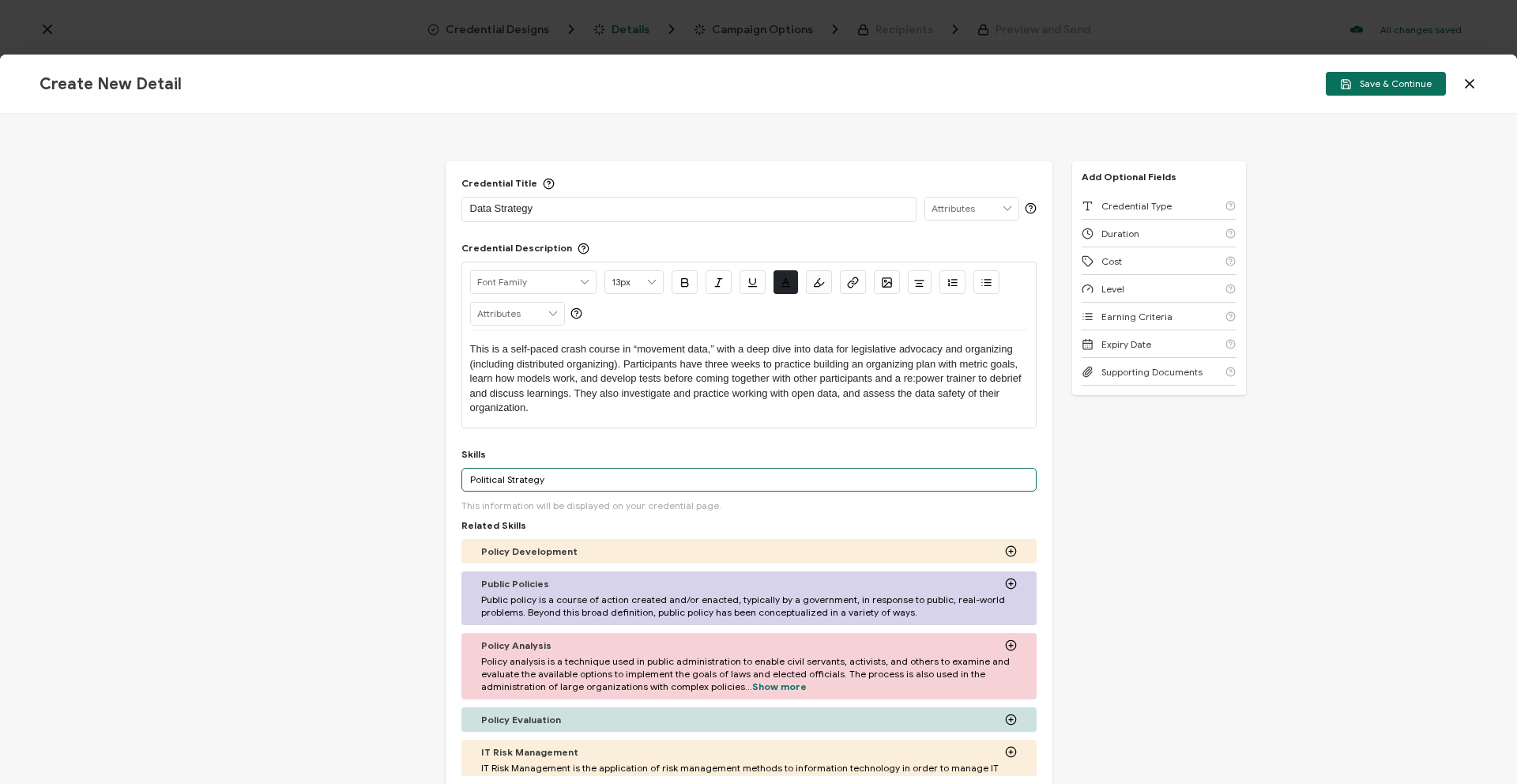
drag, startPoint x: 599, startPoint y: 478, endPoint x: 436, endPoint y: 472, distance: 163.1
click at [436, 472] on div "Credential Title Data Strategy ISSUER Issuer Name Credential Description Alrigh…" at bounding box center [758, 449] width 1517 height 670
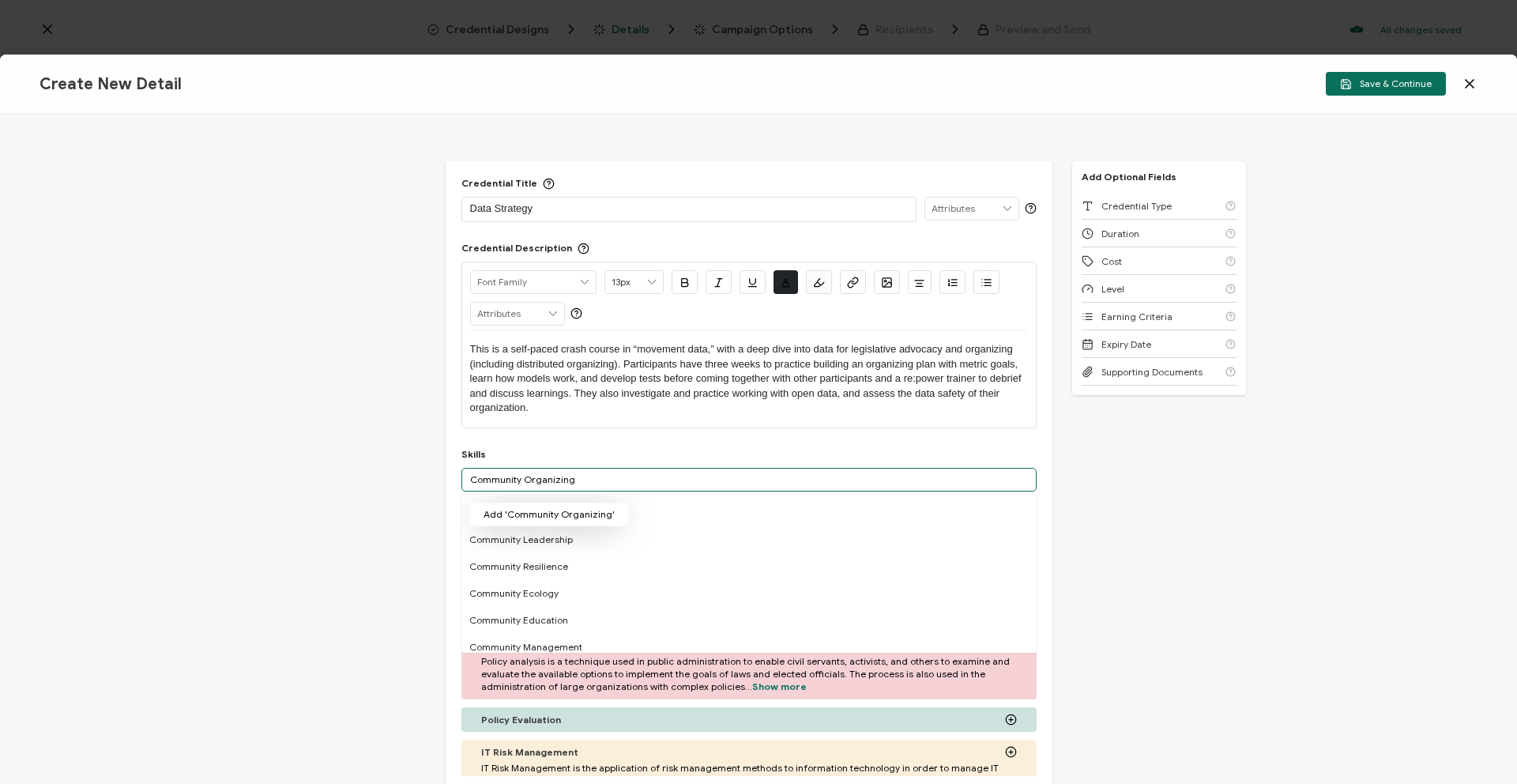
type input "Community Organizing"
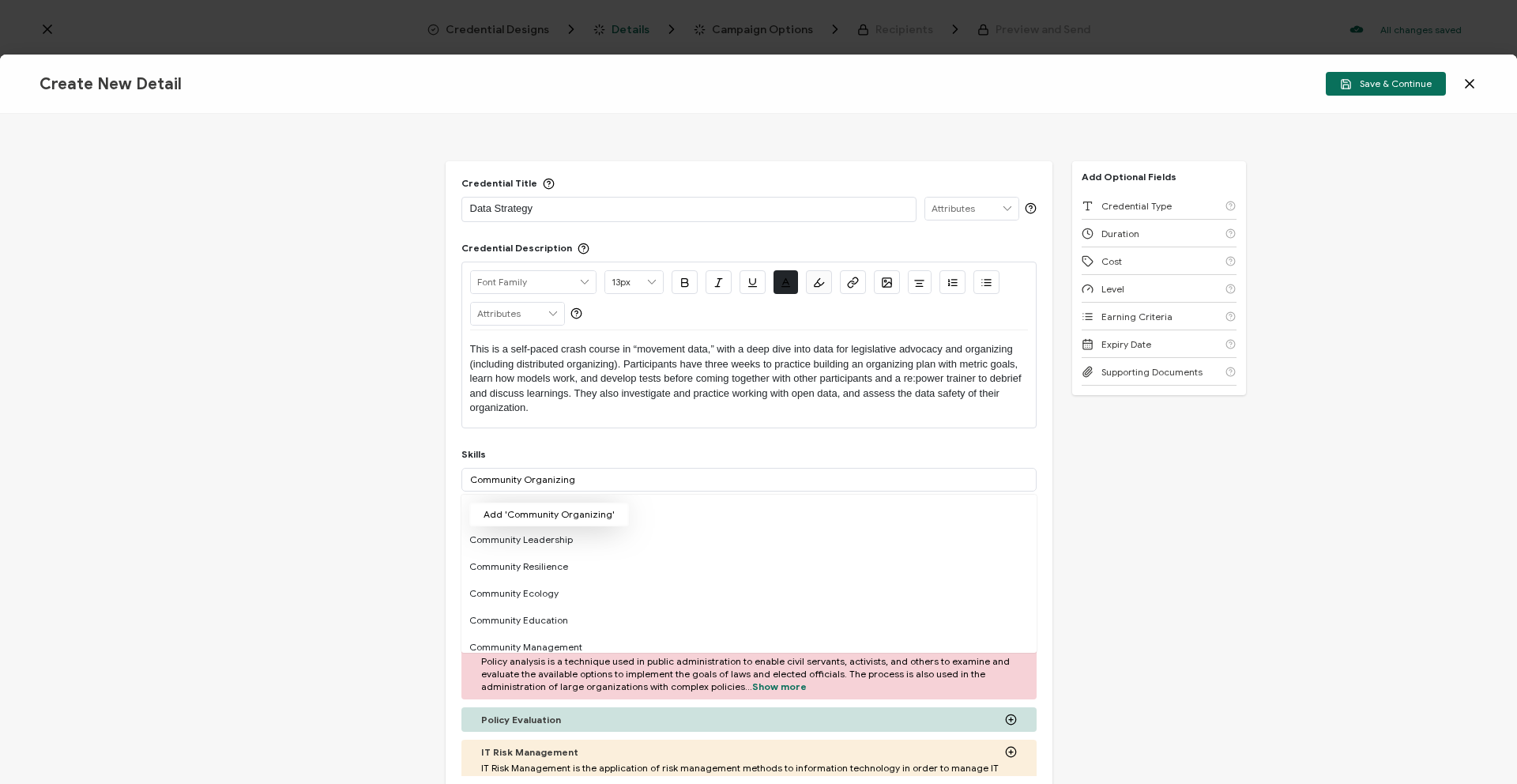
click at [607, 516] on button "Add 'Community Organizing'" at bounding box center [549, 514] width 160 height 24
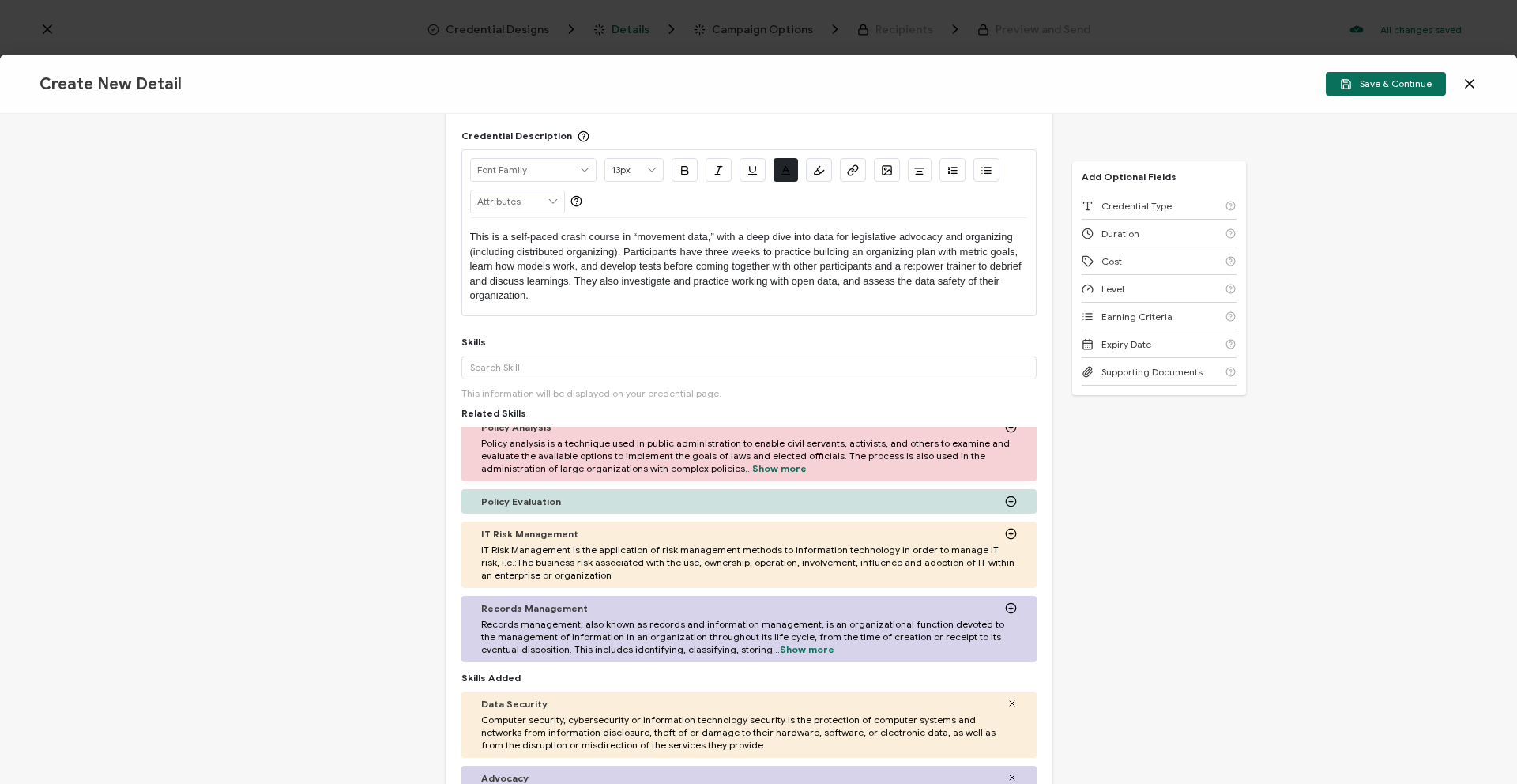
scroll to position [114, 0]
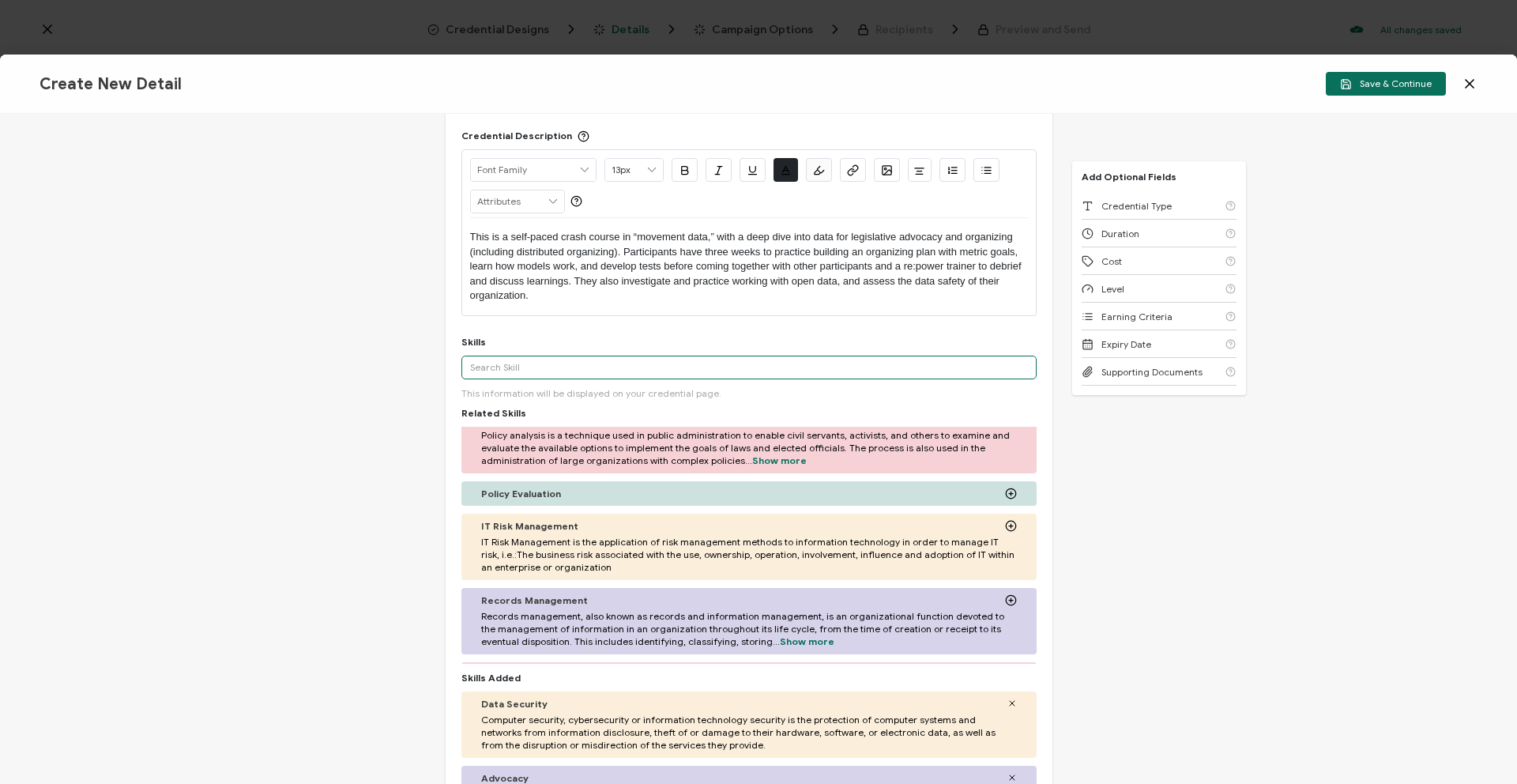
click at [537, 365] on input "text" at bounding box center [748, 367] width 575 height 24
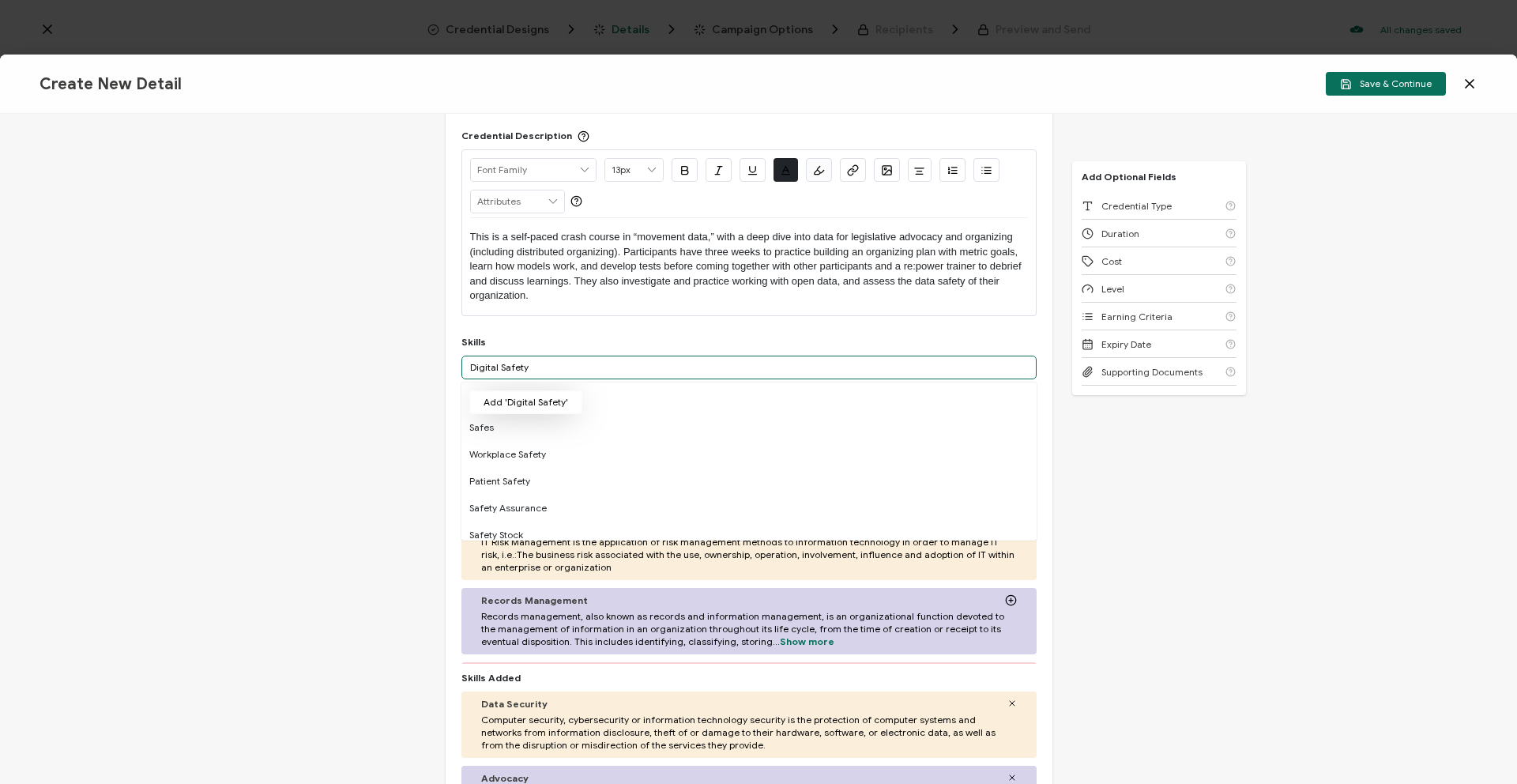
type input "Digital Safety"
click at [501, 403] on button "Add 'Digital Safety'" at bounding box center [526, 402] width 113 height 24
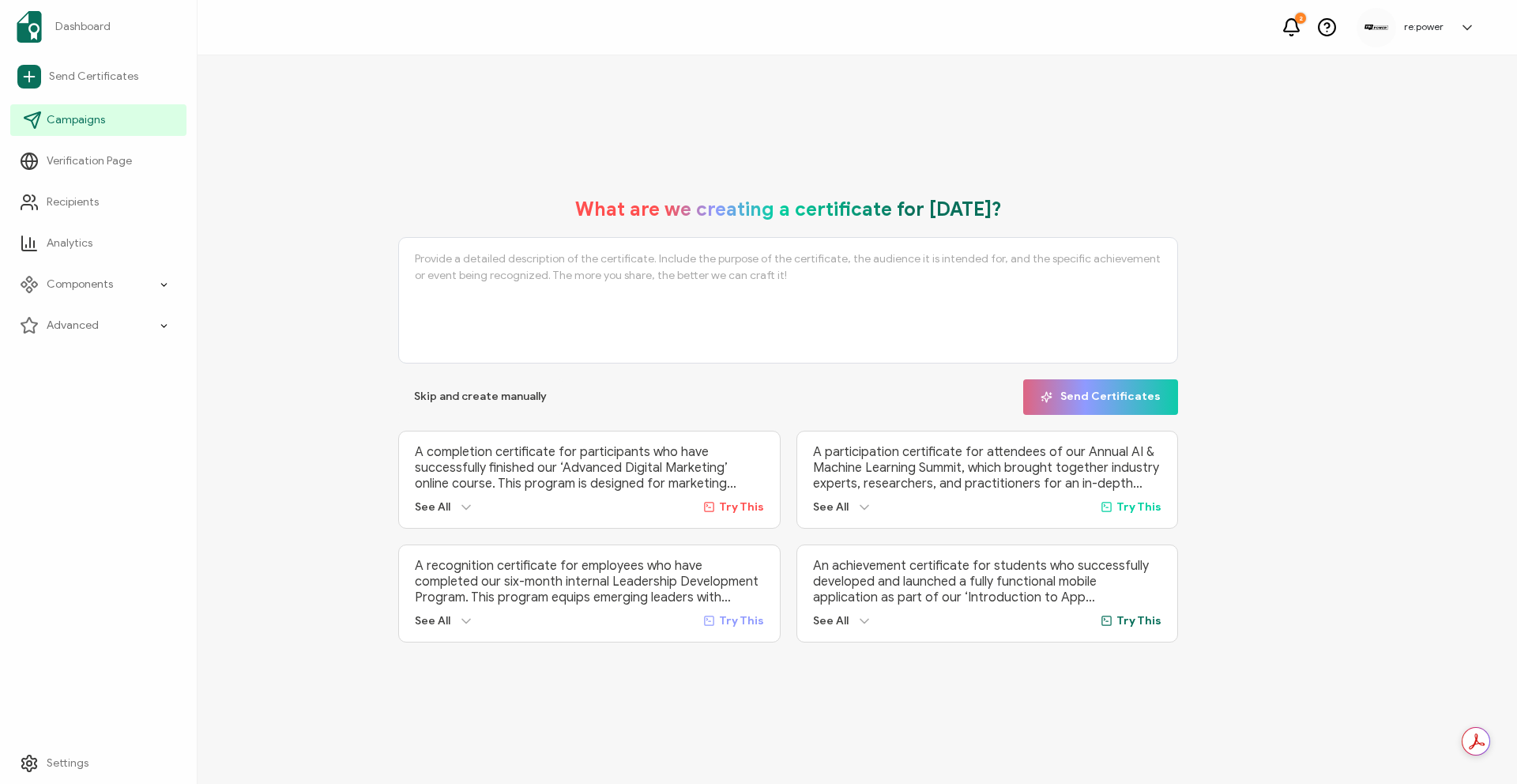
click at [45, 121] on link "Campaigns" at bounding box center [98, 119] width 176 height 32
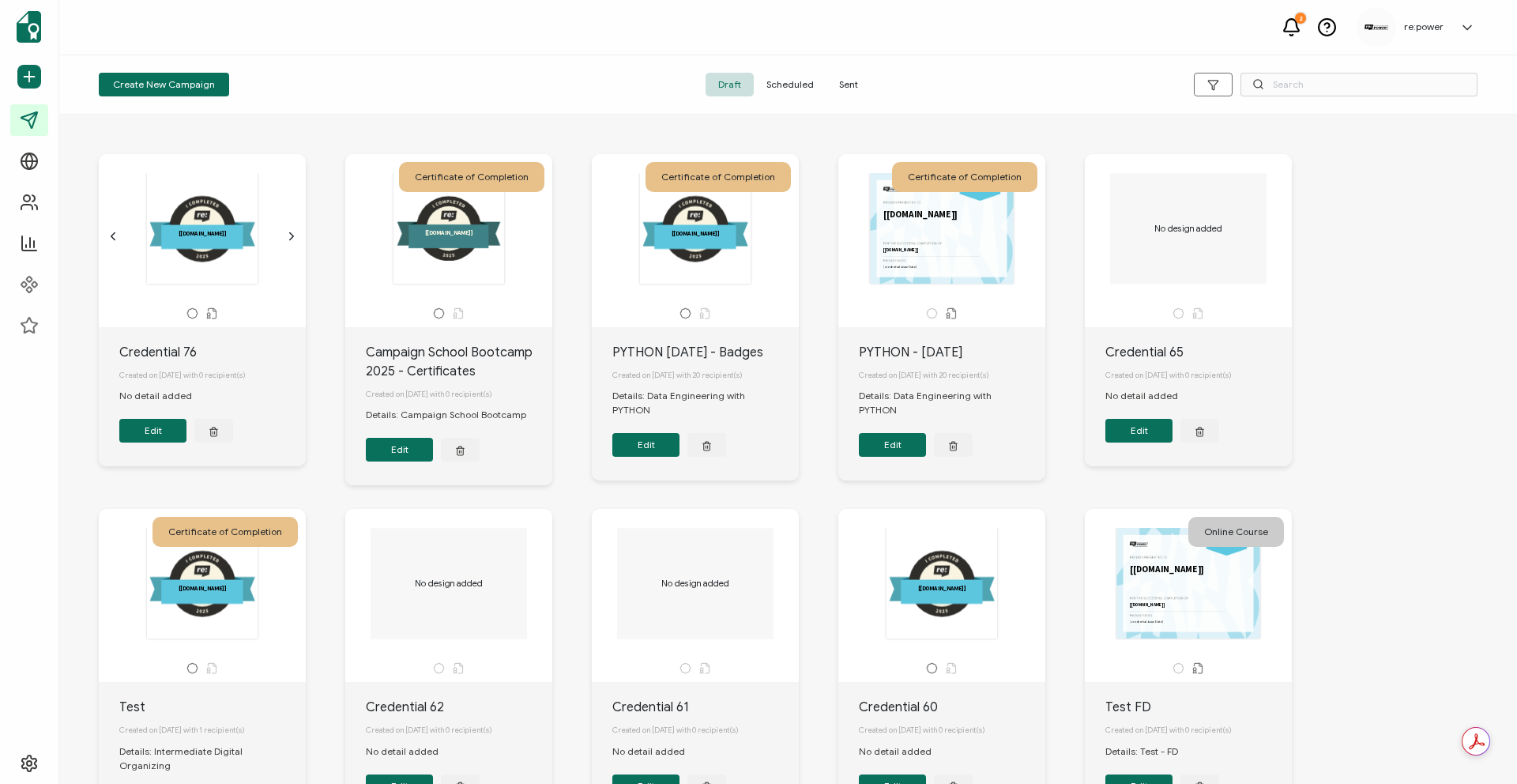
click at [845, 85] on span "Sent" at bounding box center [848, 85] width 45 height 24
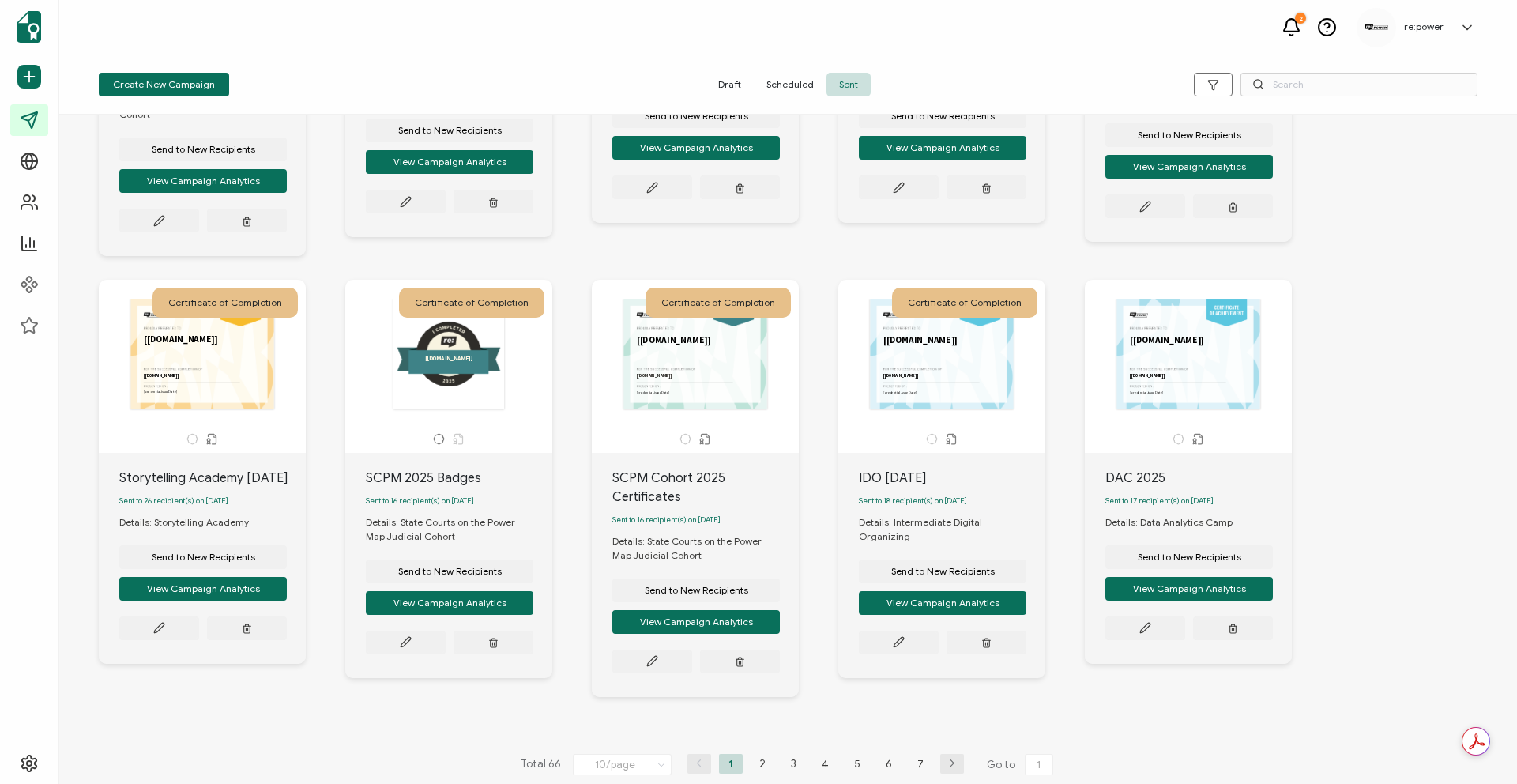
scroll to position [319, 0]
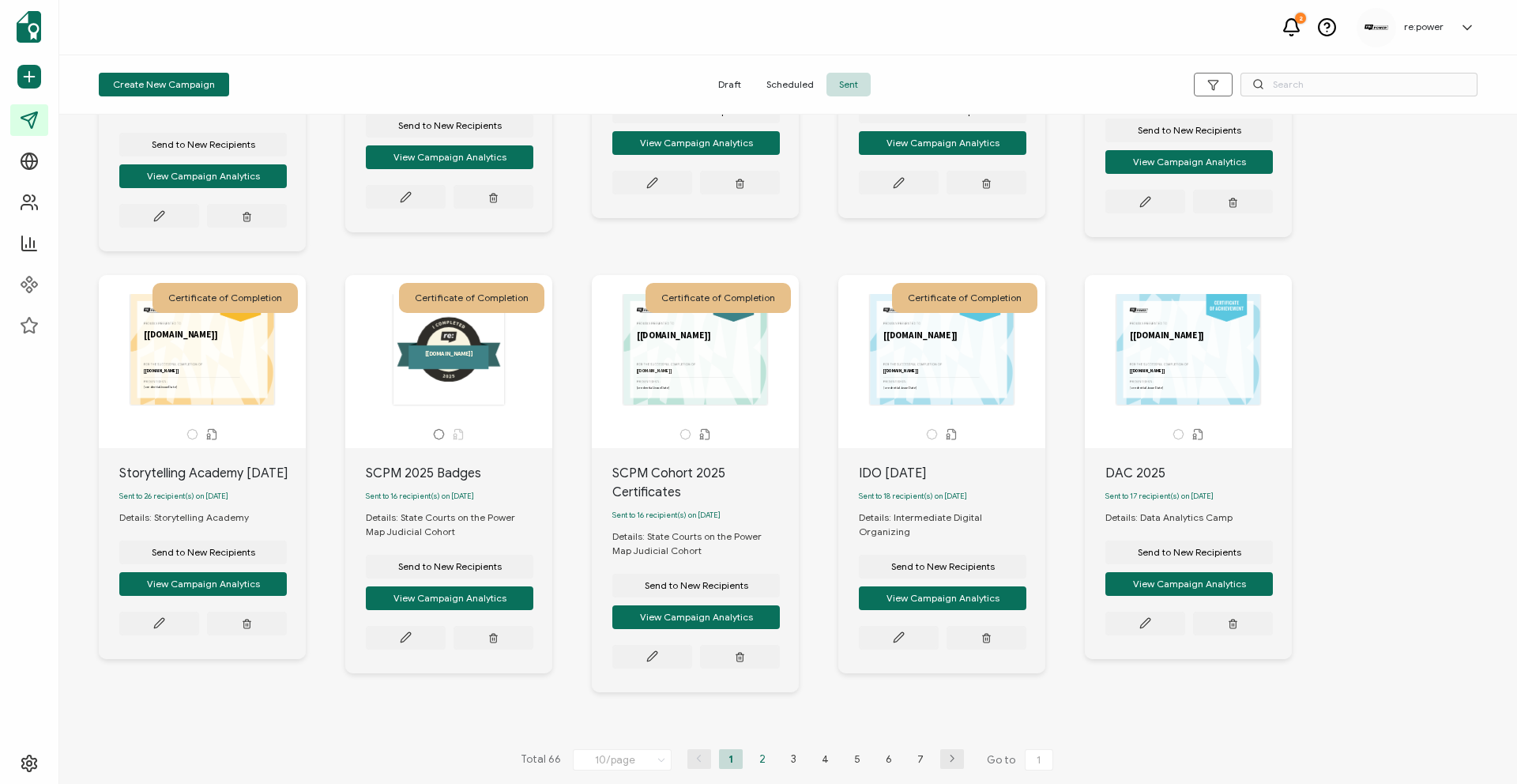
click at [762, 755] on li "2" at bounding box center [762, 759] width 24 height 20
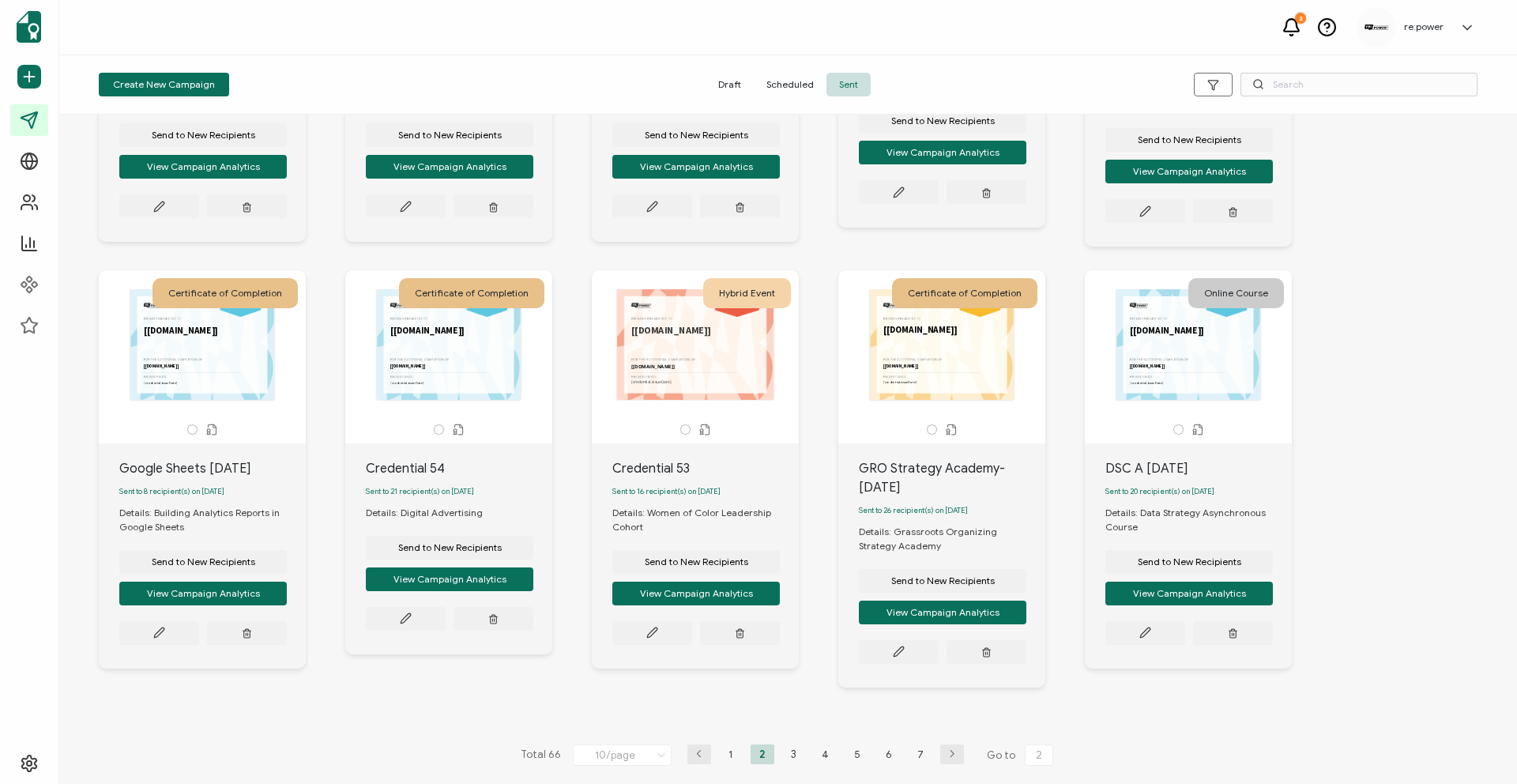
click at [1196, 366] on div "This box will change accordingly to the corresponding values in the recipient l…" at bounding box center [1188, 344] width 166 height 110
click at [1170, 313] on div "This box will change accordingly to the corresponding values in the recipient l…" at bounding box center [1188, 344] width 166 height 110
click at [1132, 478] on div "Sent to 20 recipient(s) on [DATE]" at bounding box center [1198, 490] width 187 height 26
click at [1132, 463] on div "DSC A [DATE]" at bounding box center [1198, 469] width 187 height 19
click at [1128, 408] on div "This box will change accordingly to the corresponding values in the recipient l…" at bounding box center [1188, 352] width 166 height 127
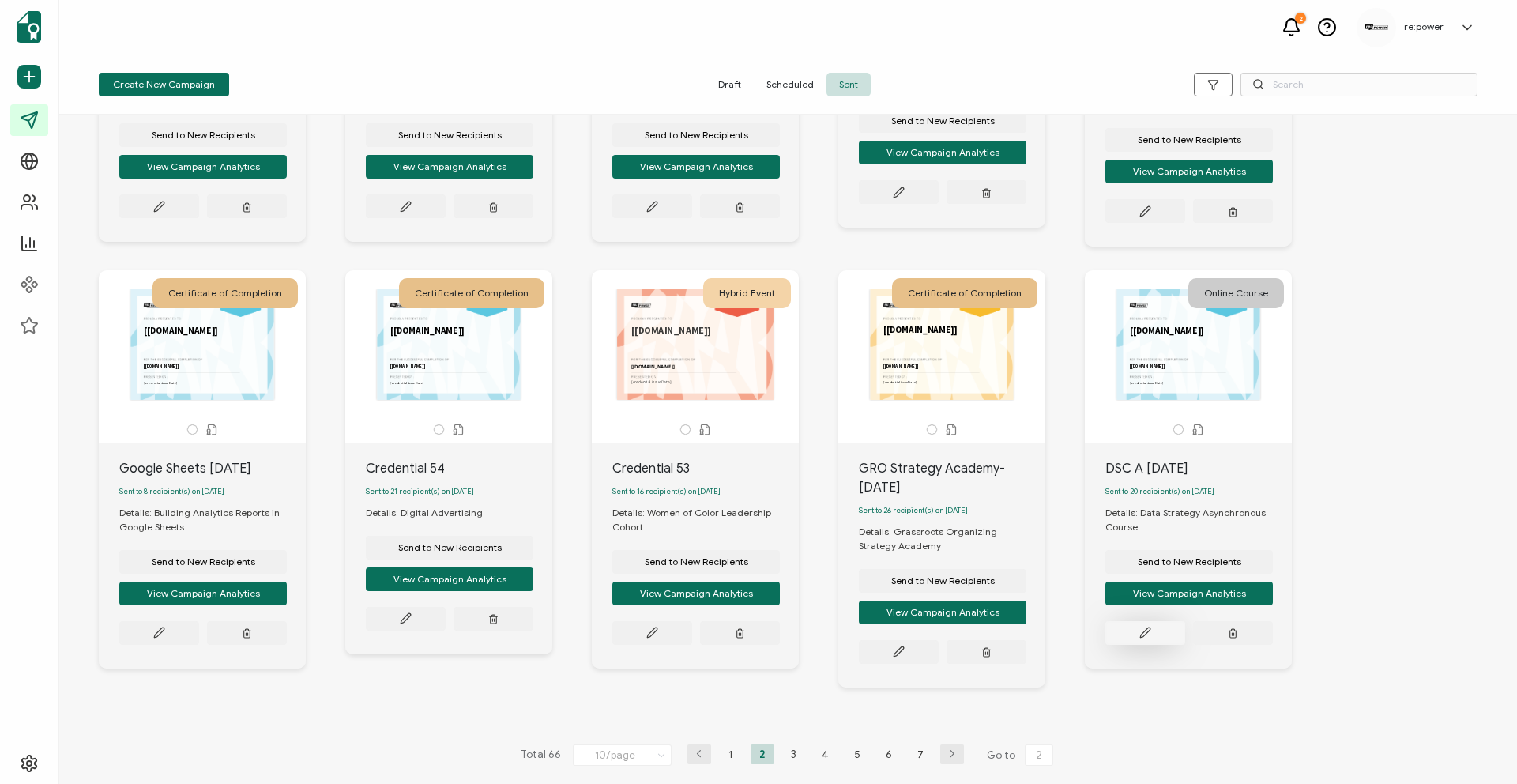
click at [1164, 634] on button at bounding box center [1145, 633] width 80 height 24
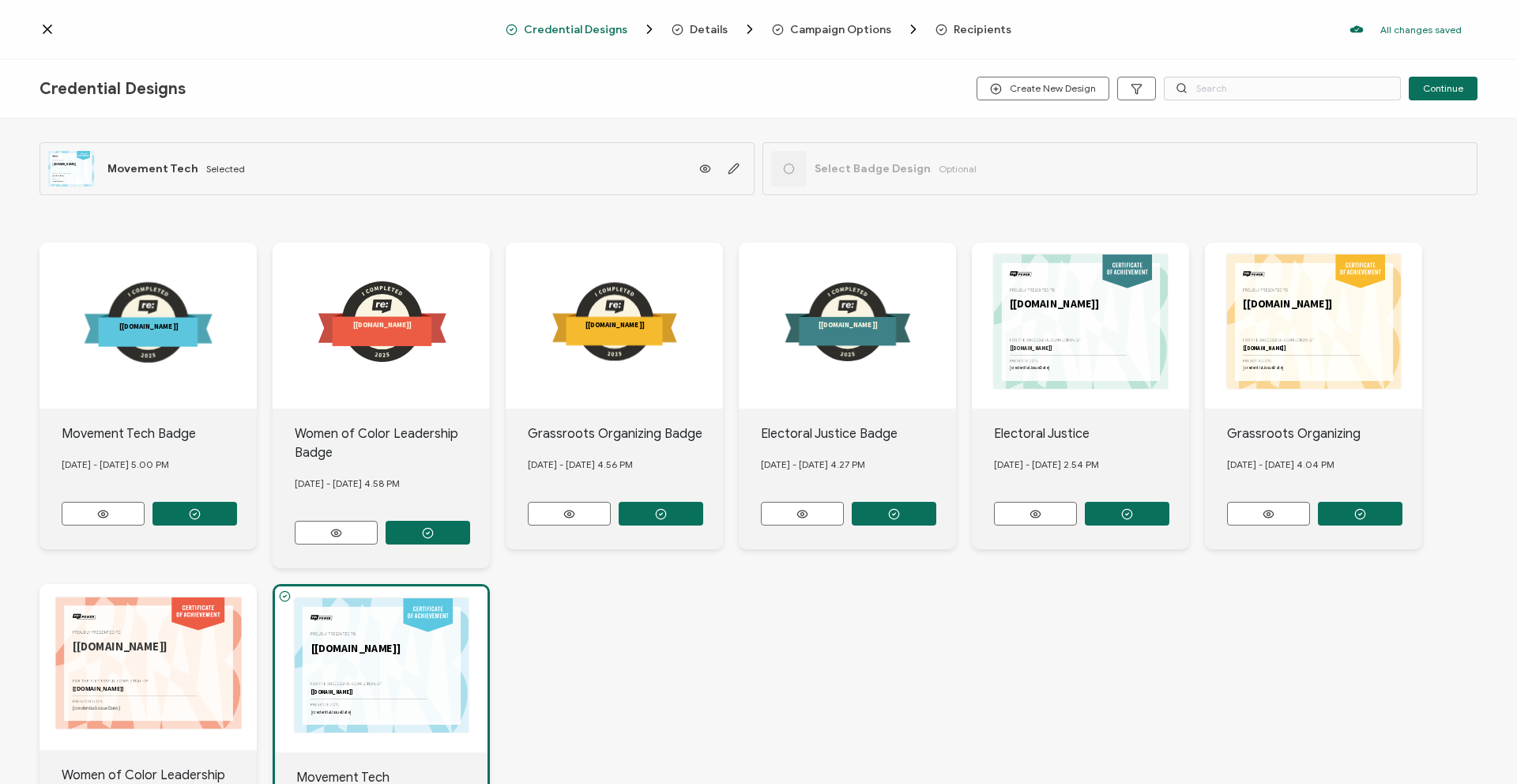
click at [707, 27] on span "Details" at bounding box center [709, 29] width 38 height 12
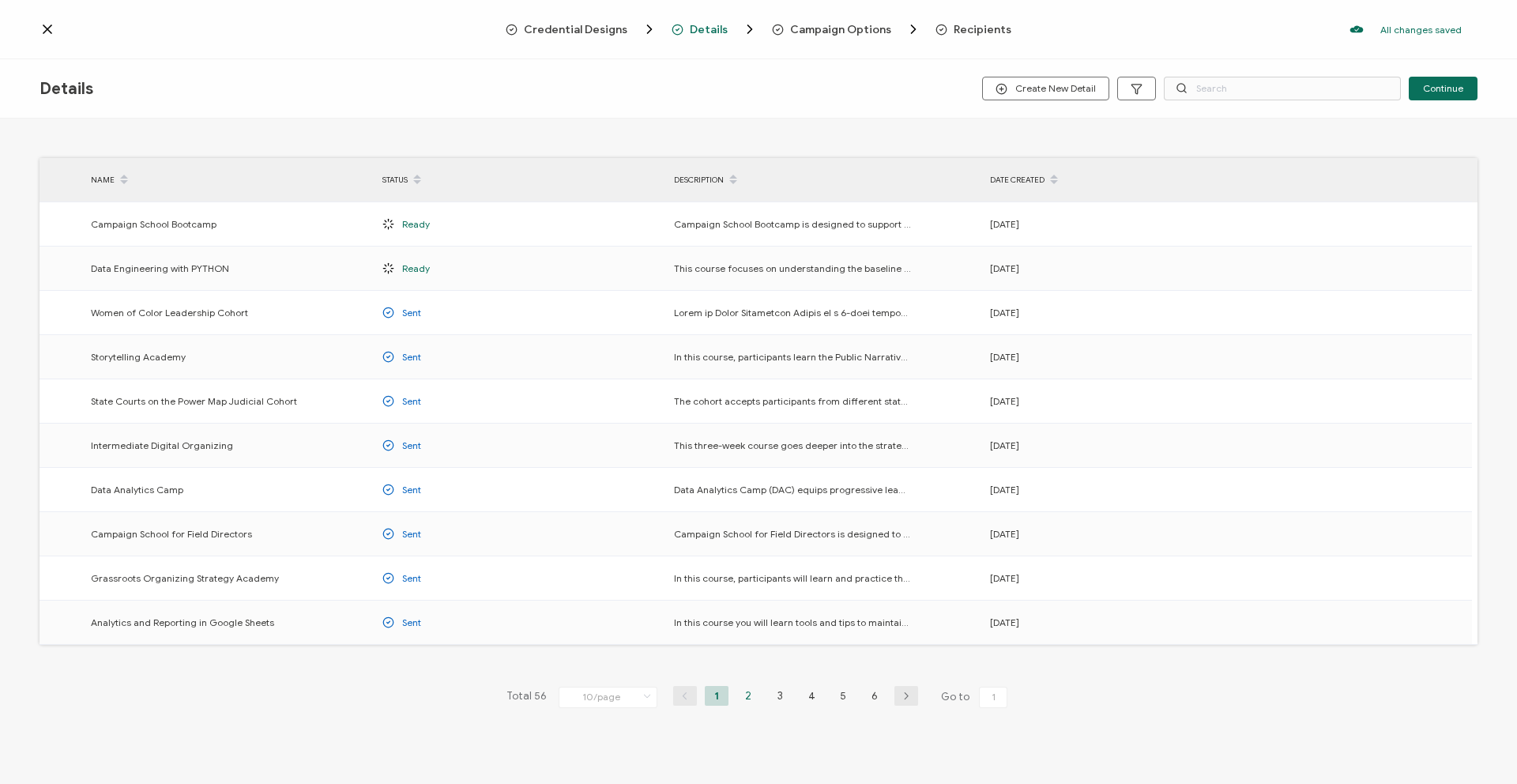
click at [745, 696] on li "2" at bounding box center [748, 696] width 24 height 20
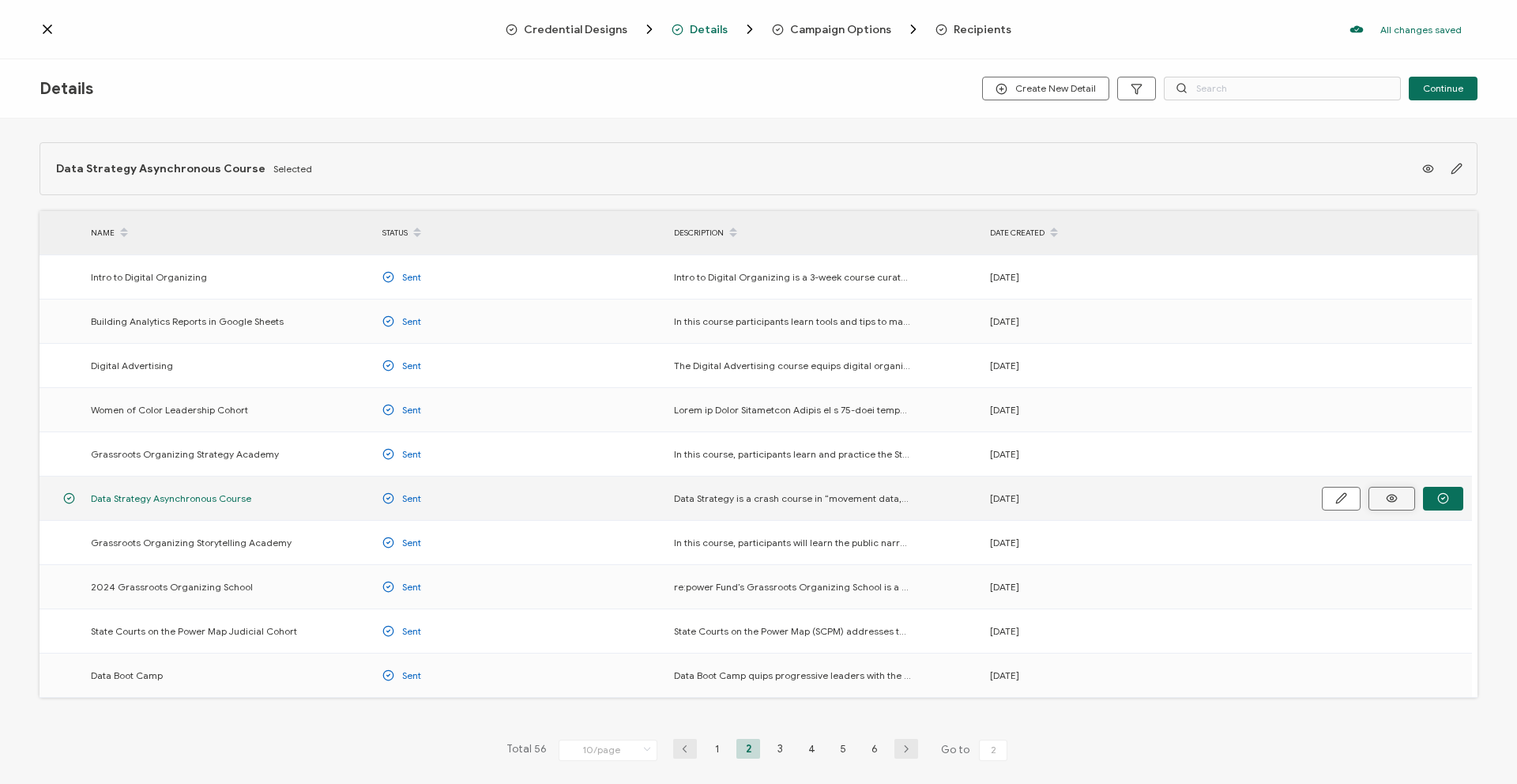
click at [1388, 500] on icon at bounding box center [1392, 498] width 20 height 12
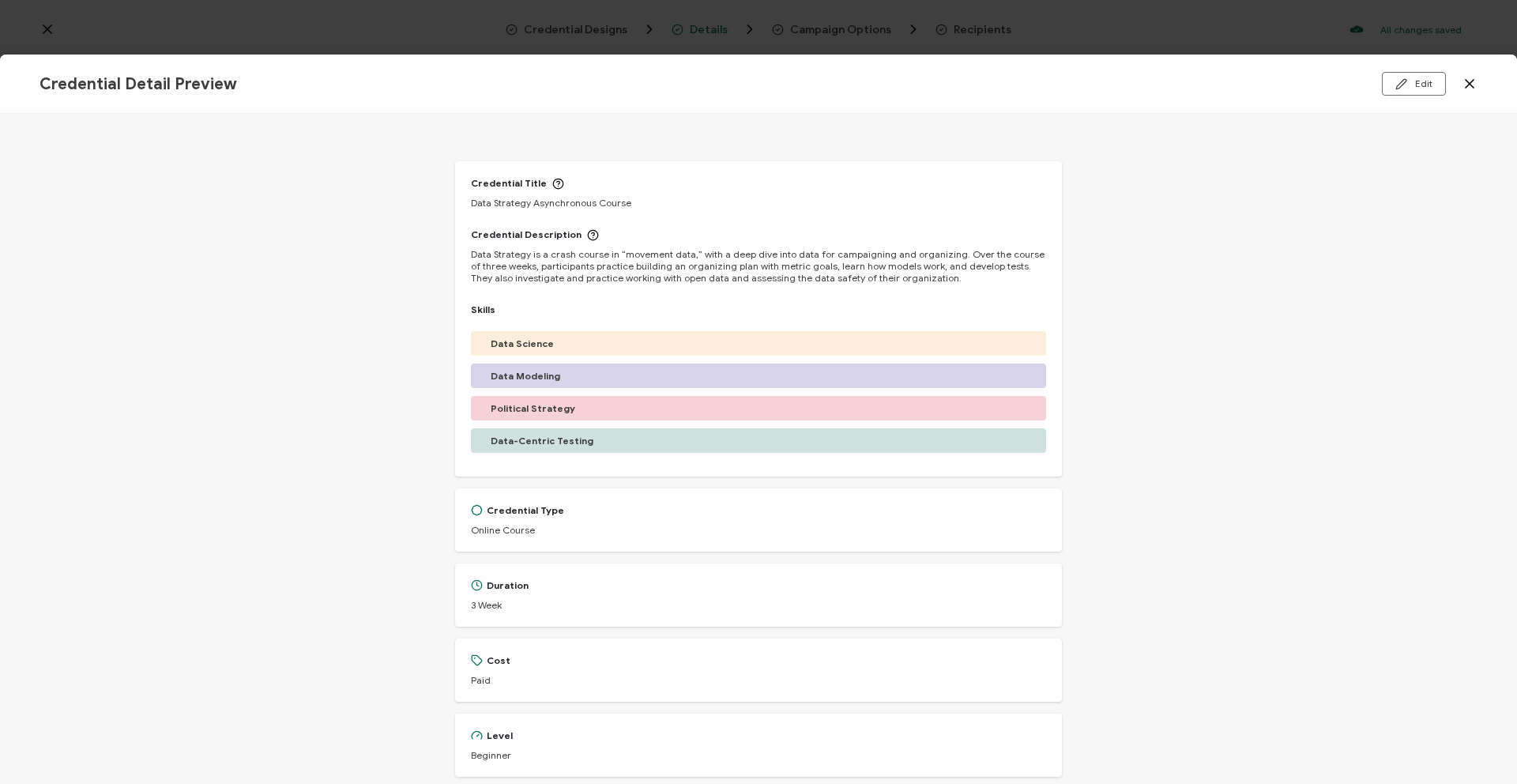
drag, startPoint x: 573, startPoint y: 340, endPoint x: 484, endPoint y: 353, distance: 89.9
click at [484, 353] on div "Data Science" at bounding box center [758, 343] width 575 height 25
